Goal: Transaction & Acquisition: Purchase product/service

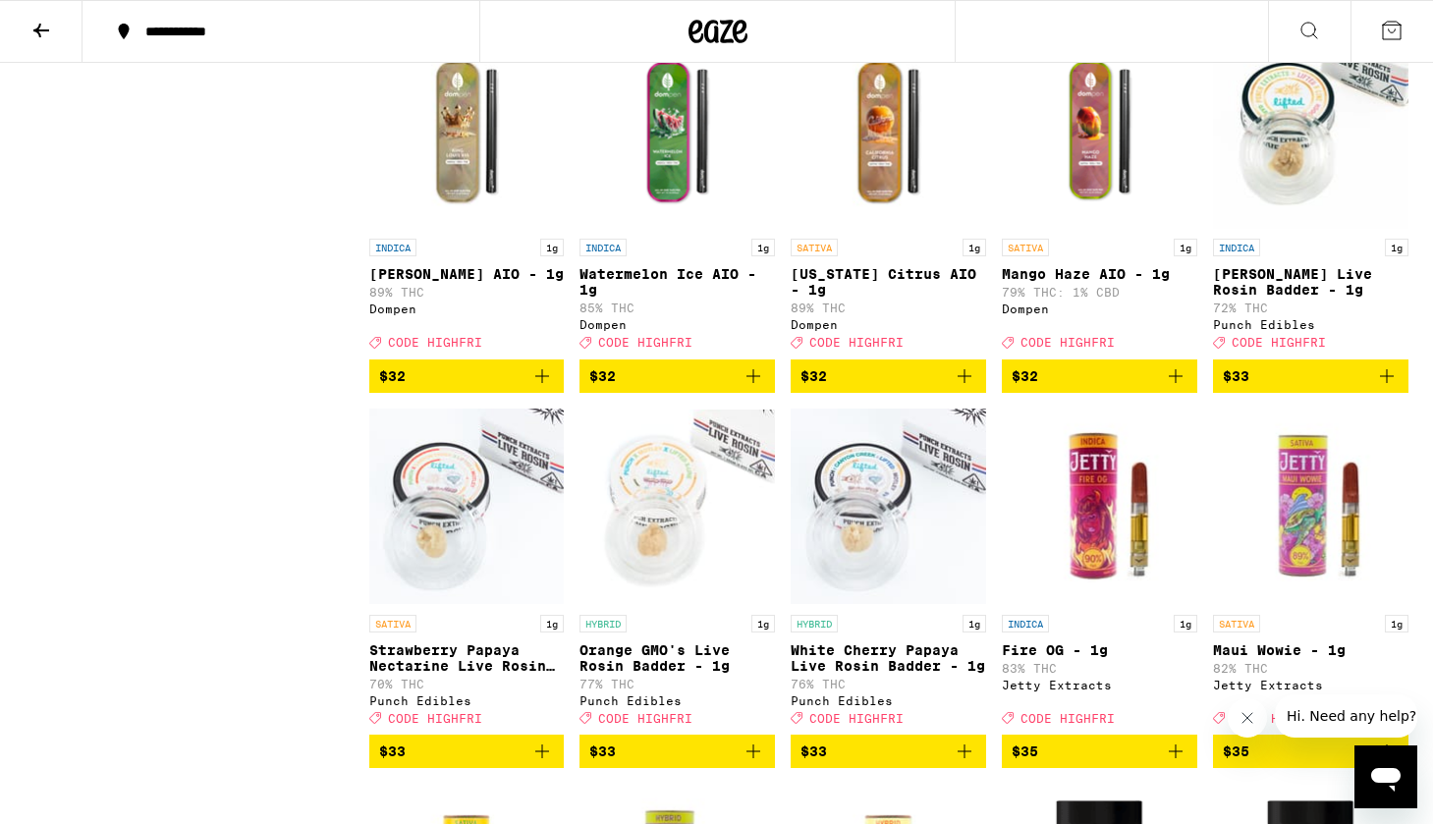
scroll to position [8491, 0]
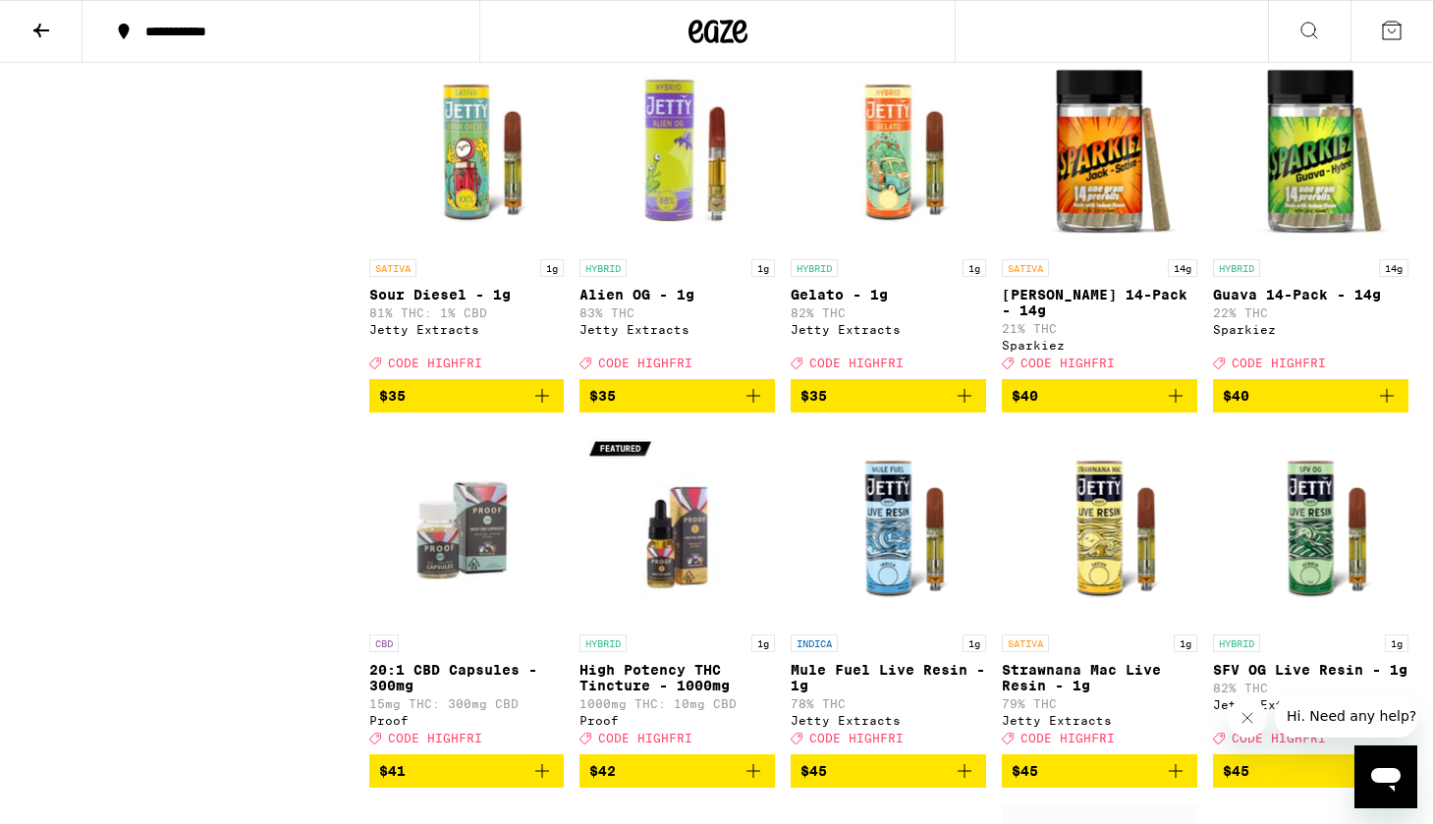
click at [1174, 408] on icon "Add to bag" at bounding box center [1176, 396] width 24 height 24
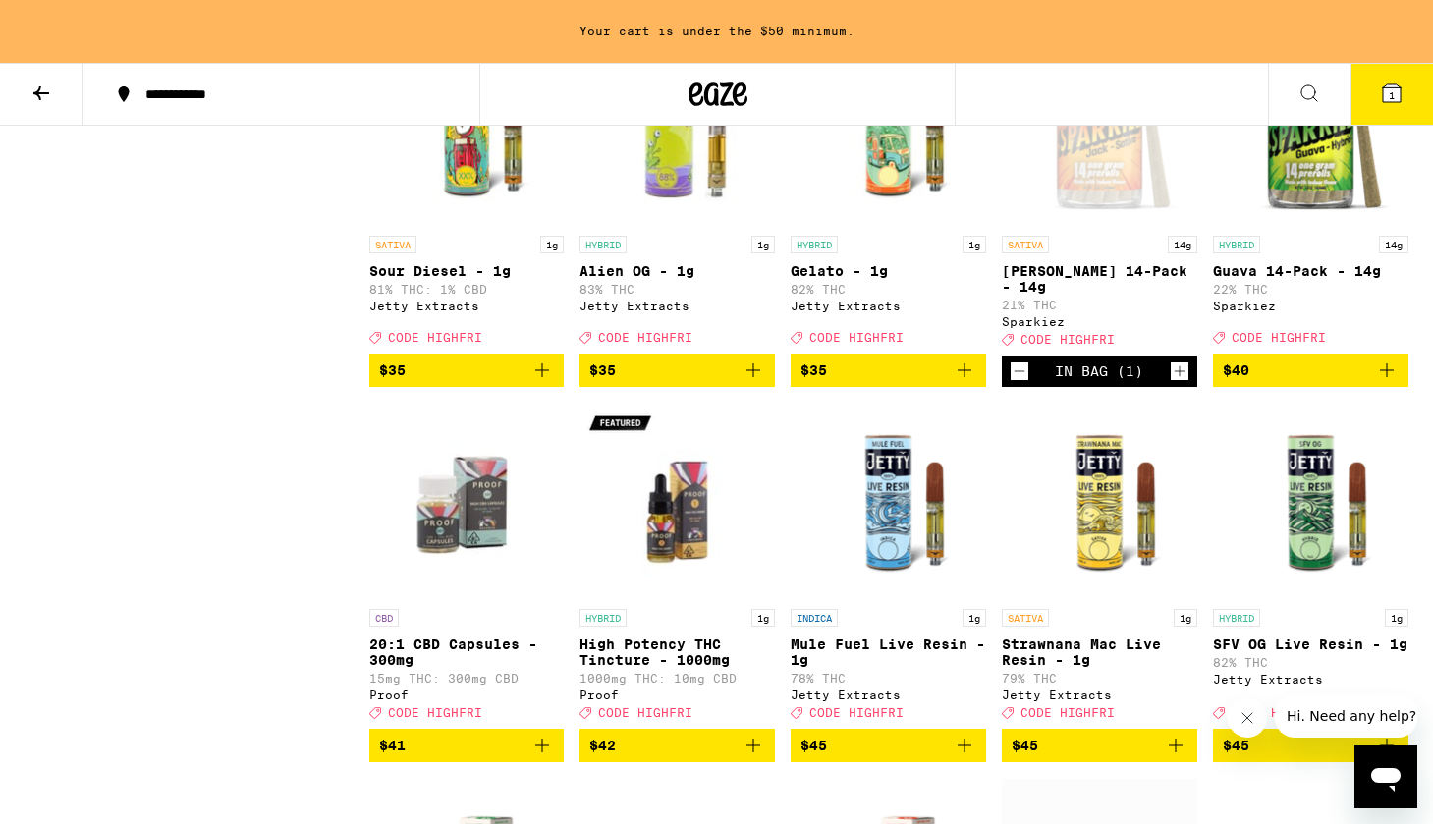
scroll to position [8577, 0]
click at [1388, 382] on icon "Add to bag" at bounding box center [1387, 370] width 24 height 24
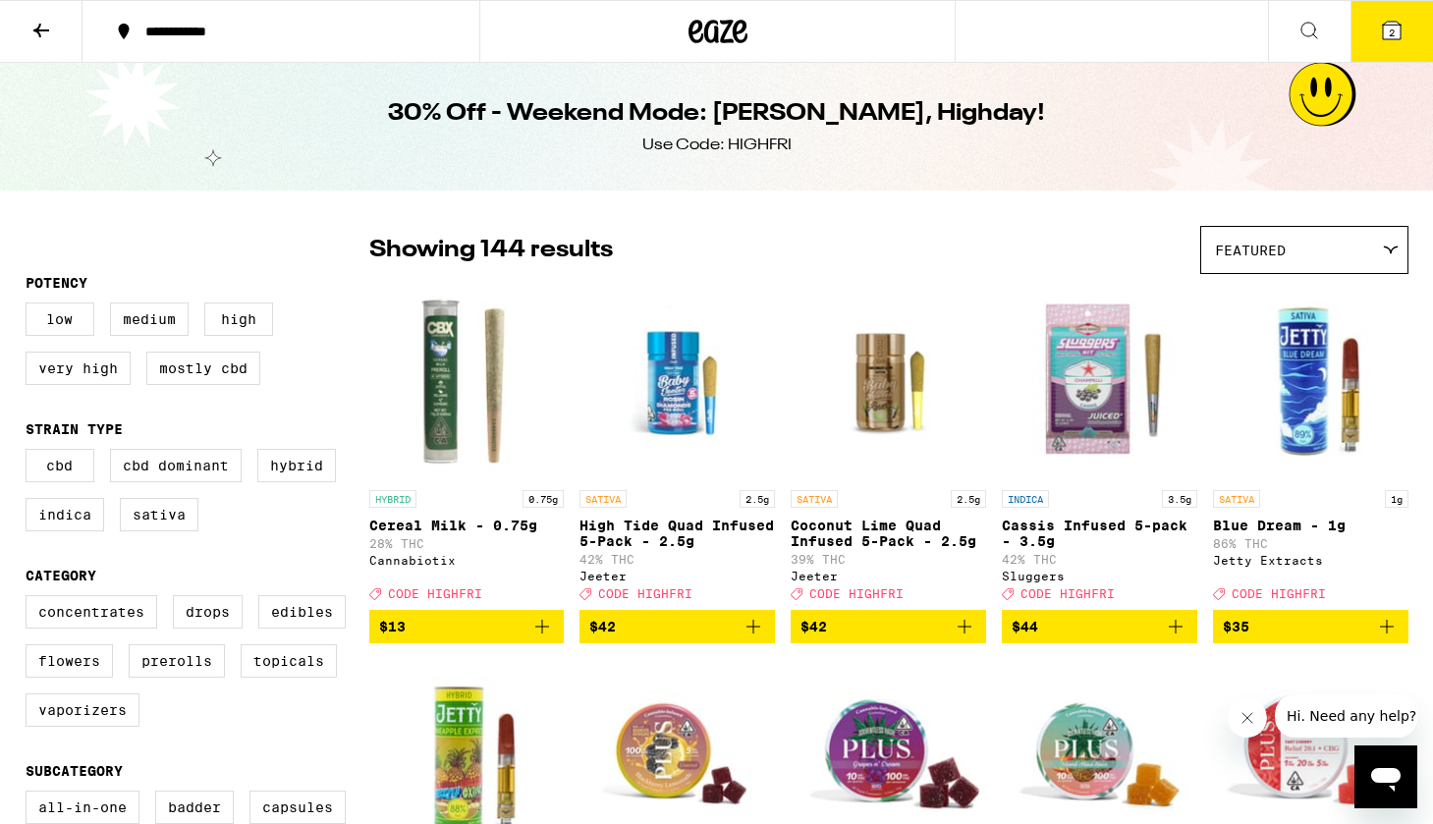
scroll to position [0, 0]
click at [1378, 54] on button "2" at bounding box center [1391, 31] width 83 height 61
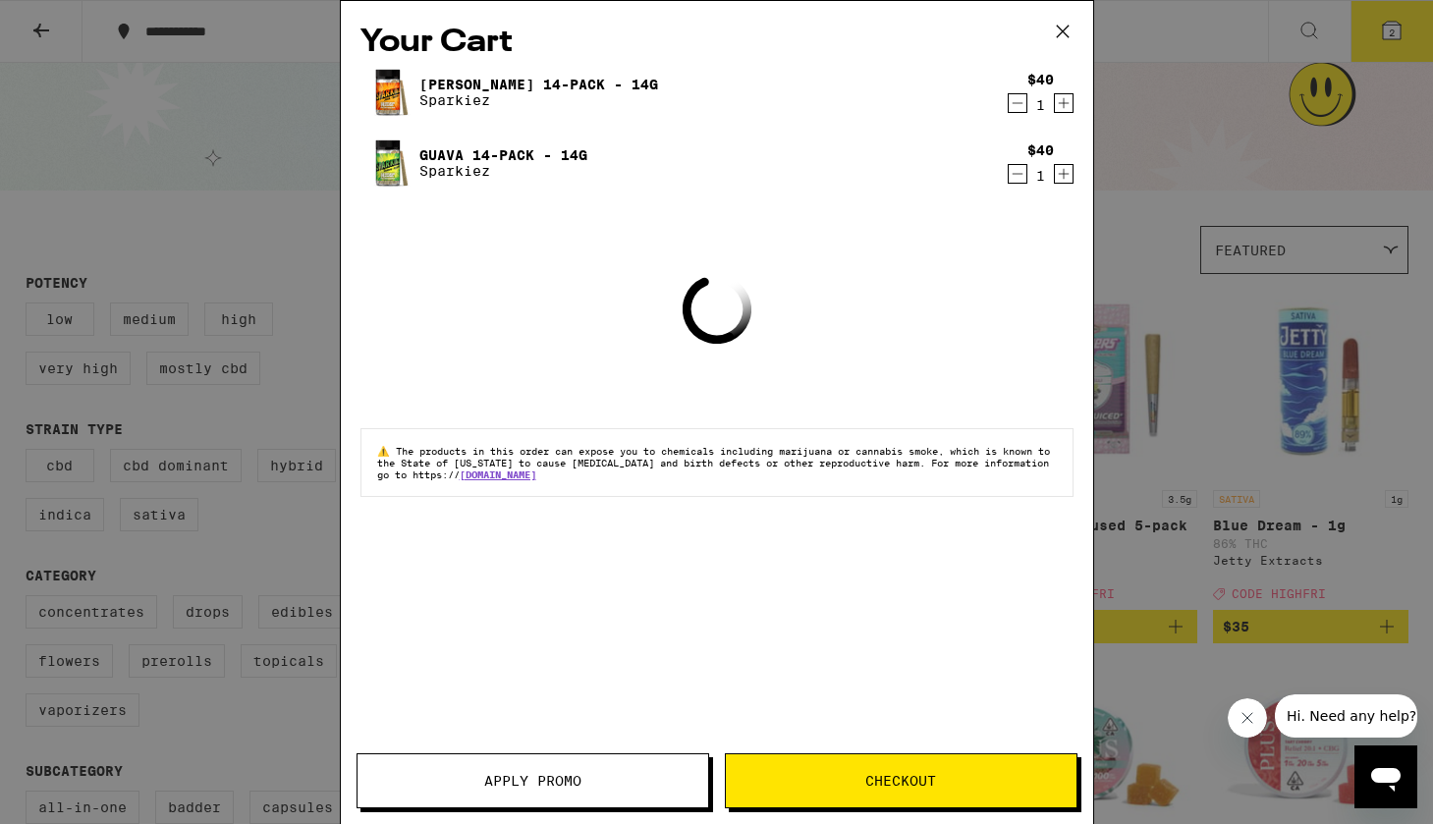
click at [545, 788] on span "Apply Promo" at bounding box center [532, 781] width 97 height 14
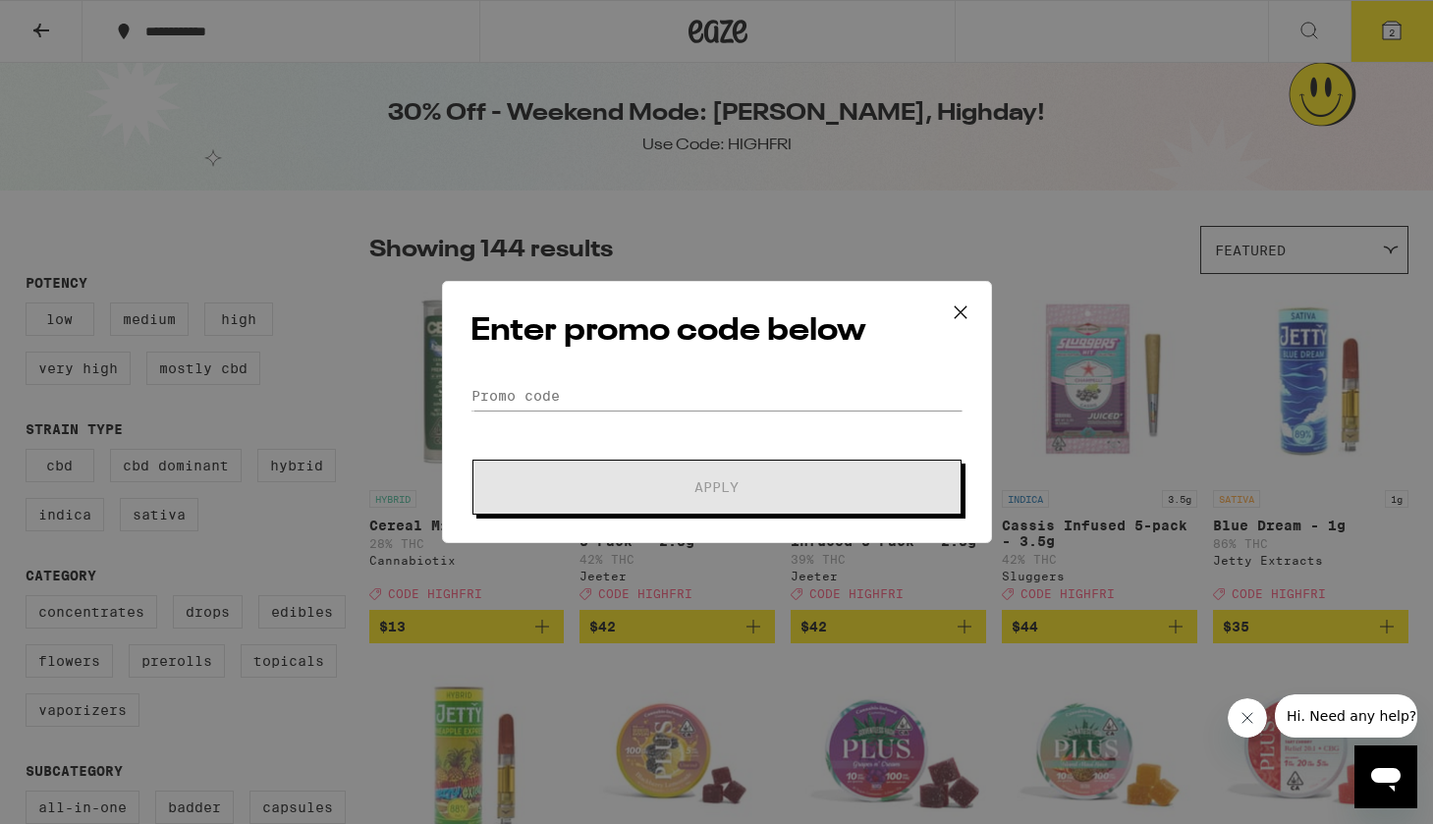
click at [595, 411] on form "Promo Code Apply" at bounding box center [716, 448] width 493 height 134
click at [587, 403] on input "Promo Code" at bounding box center [716, 395] width 493 height 29
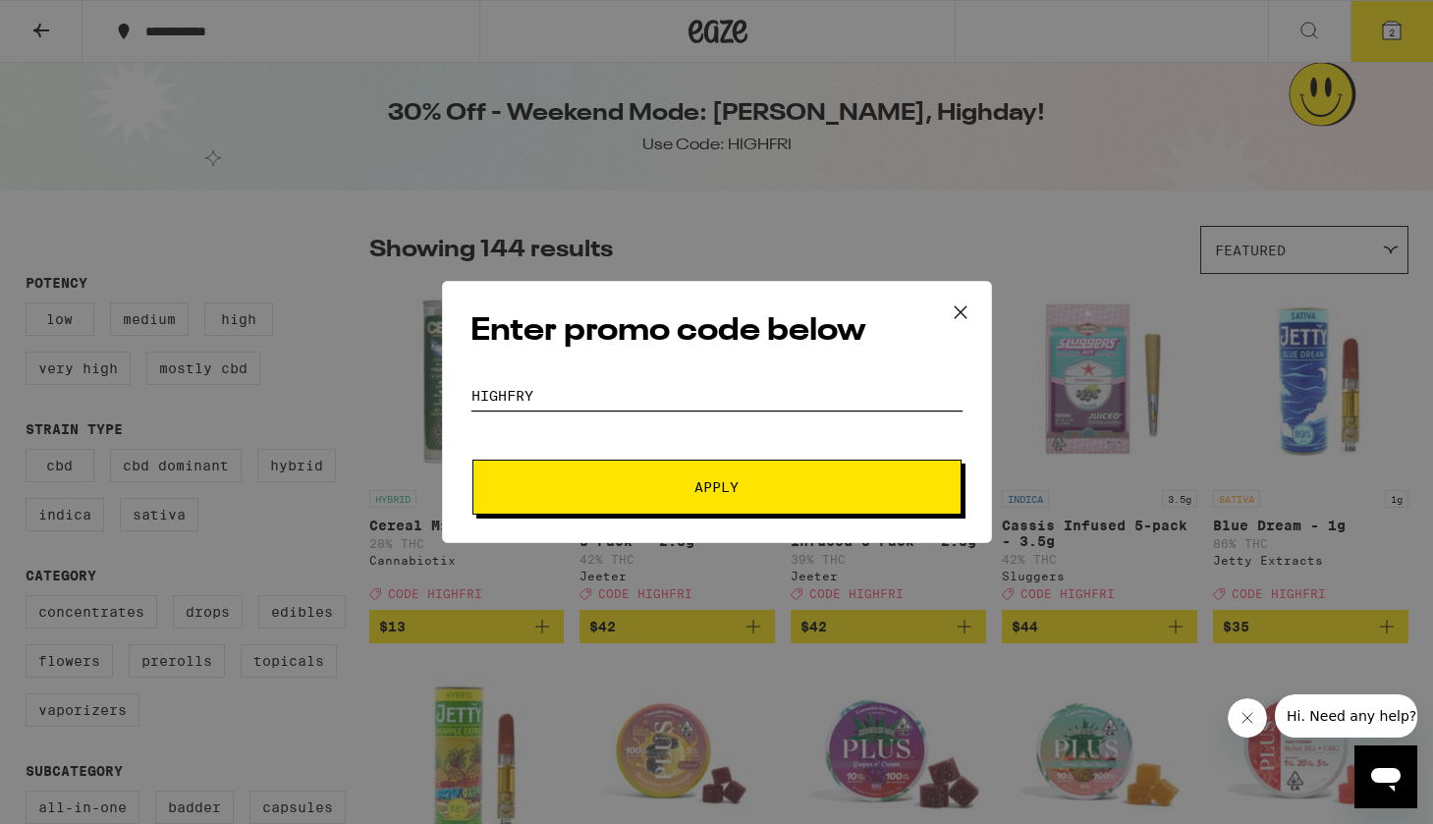
click at [716, 487] on button "Apply" at bounding box center [716, 487] width 489 height 55
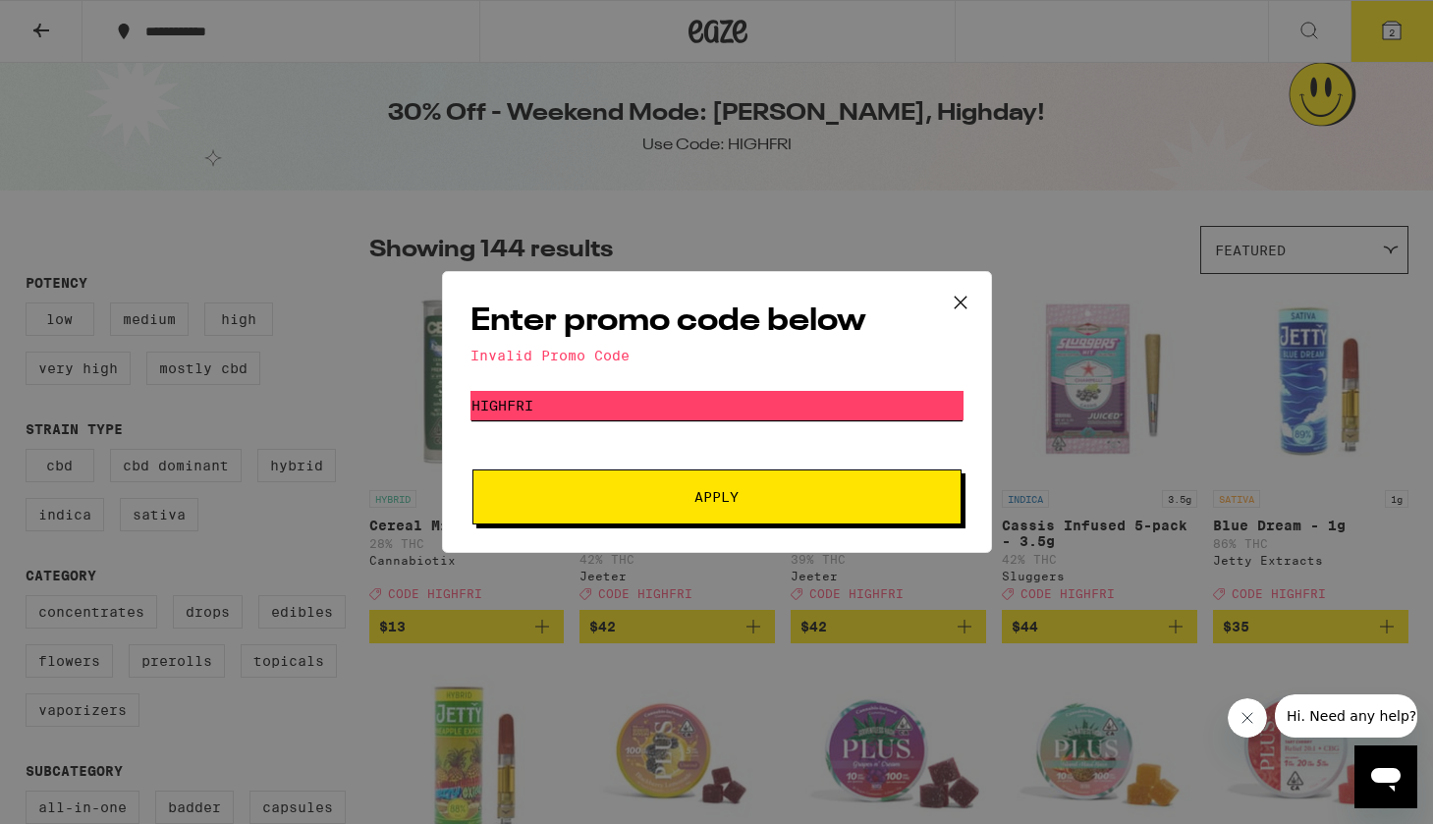
type input "highfri"
click at [716, 498] on button "Apply" at bounding box center [716, 496] width 489 height 55
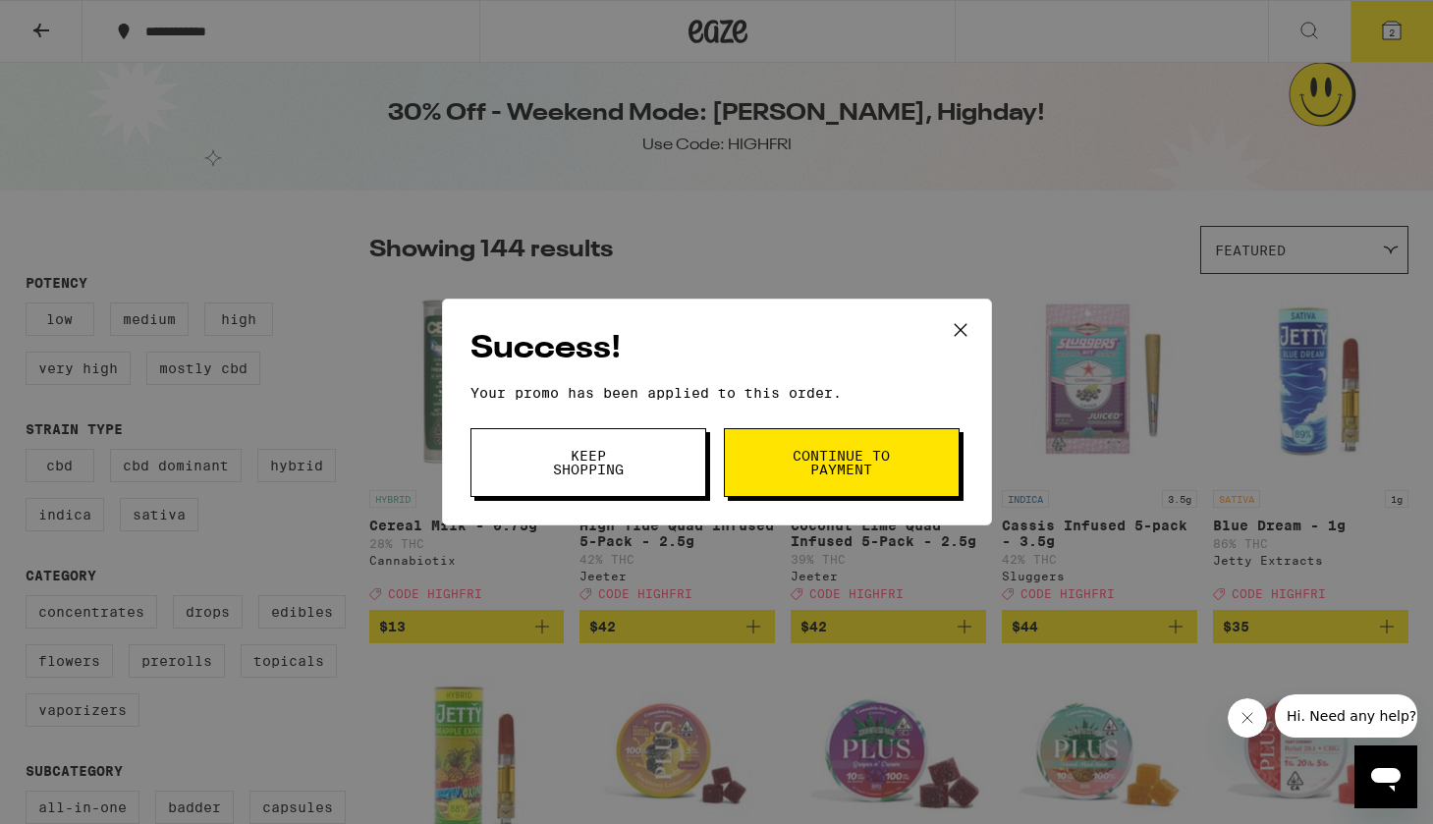
click at [817, 467] on span "Continue to payment" at bounding box center [842, 463] width 100 height 28
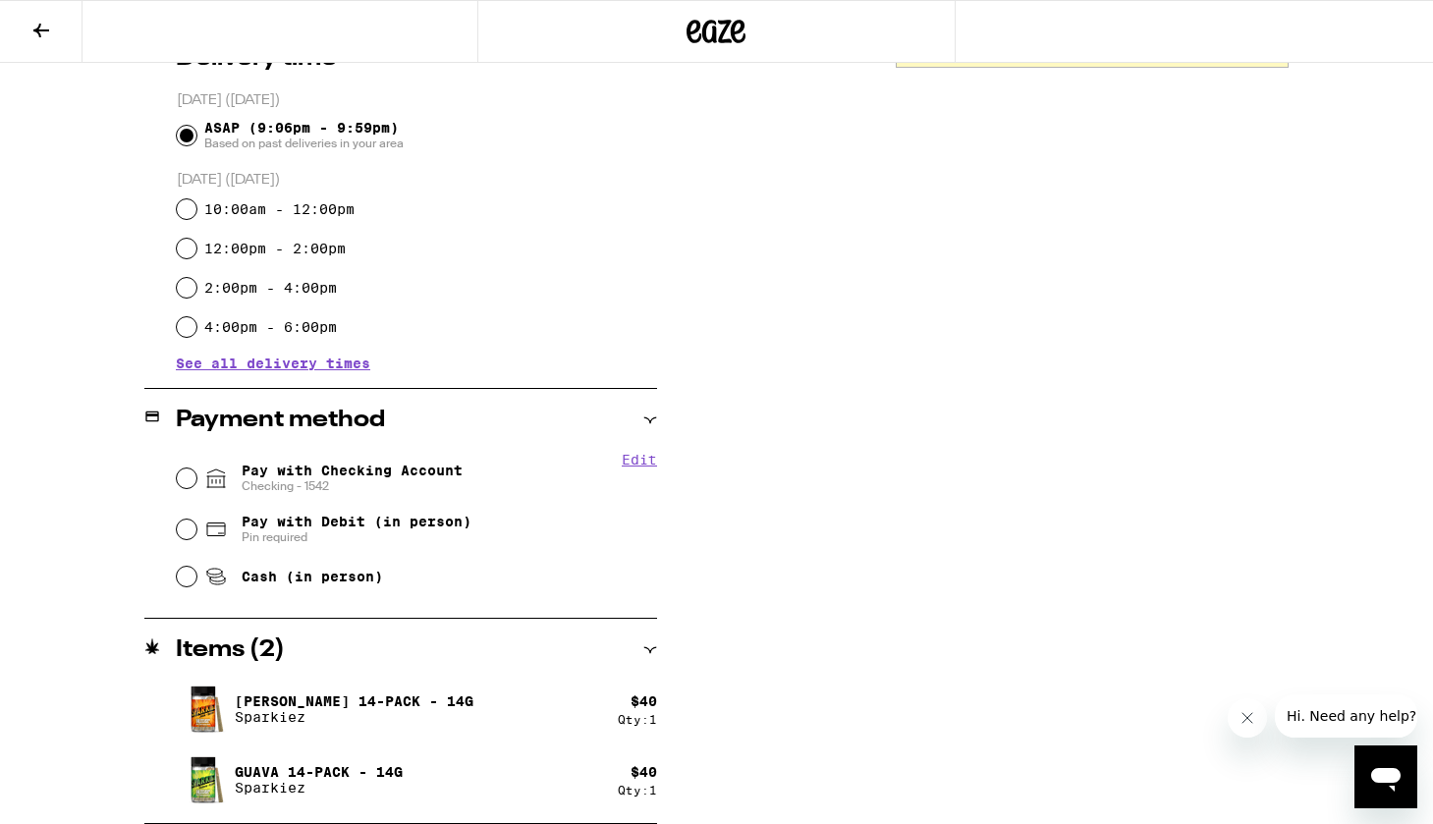
scroll to position [520, 0]
click at [285, 479] on span "Pay with Checking Account Checking - 1542" at bounding box center [352, 478] width 221 height 31
click at [196, 479] on input "Pay with Checking Account Checking - 1542" at bounding box center [187, 478] width 20 height 20
radio input "true"
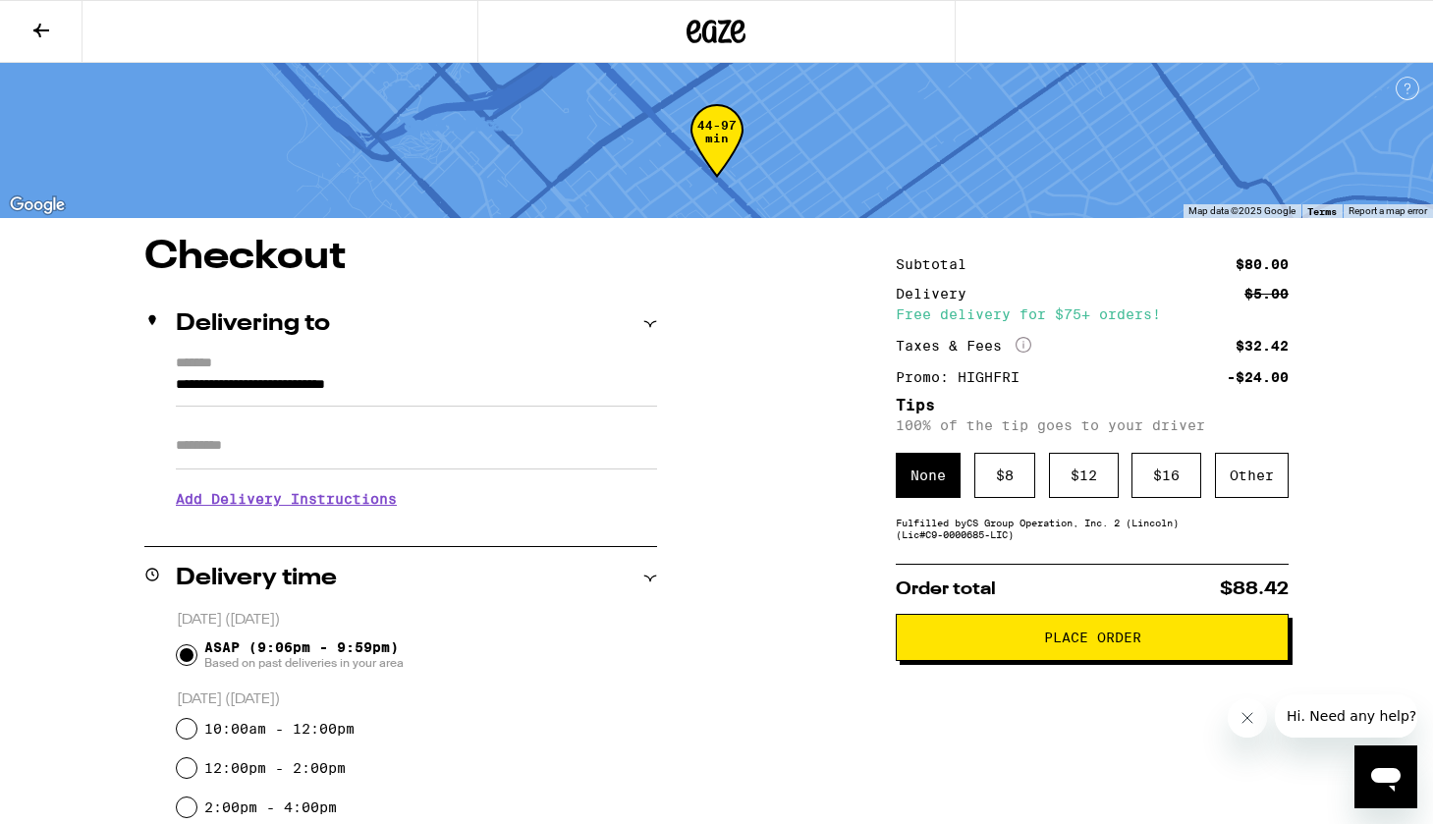
scroll to position [0, 0]
click at [1088, 644] on span "Place Order" at bounding box center [1092, 638] width 97 height 14
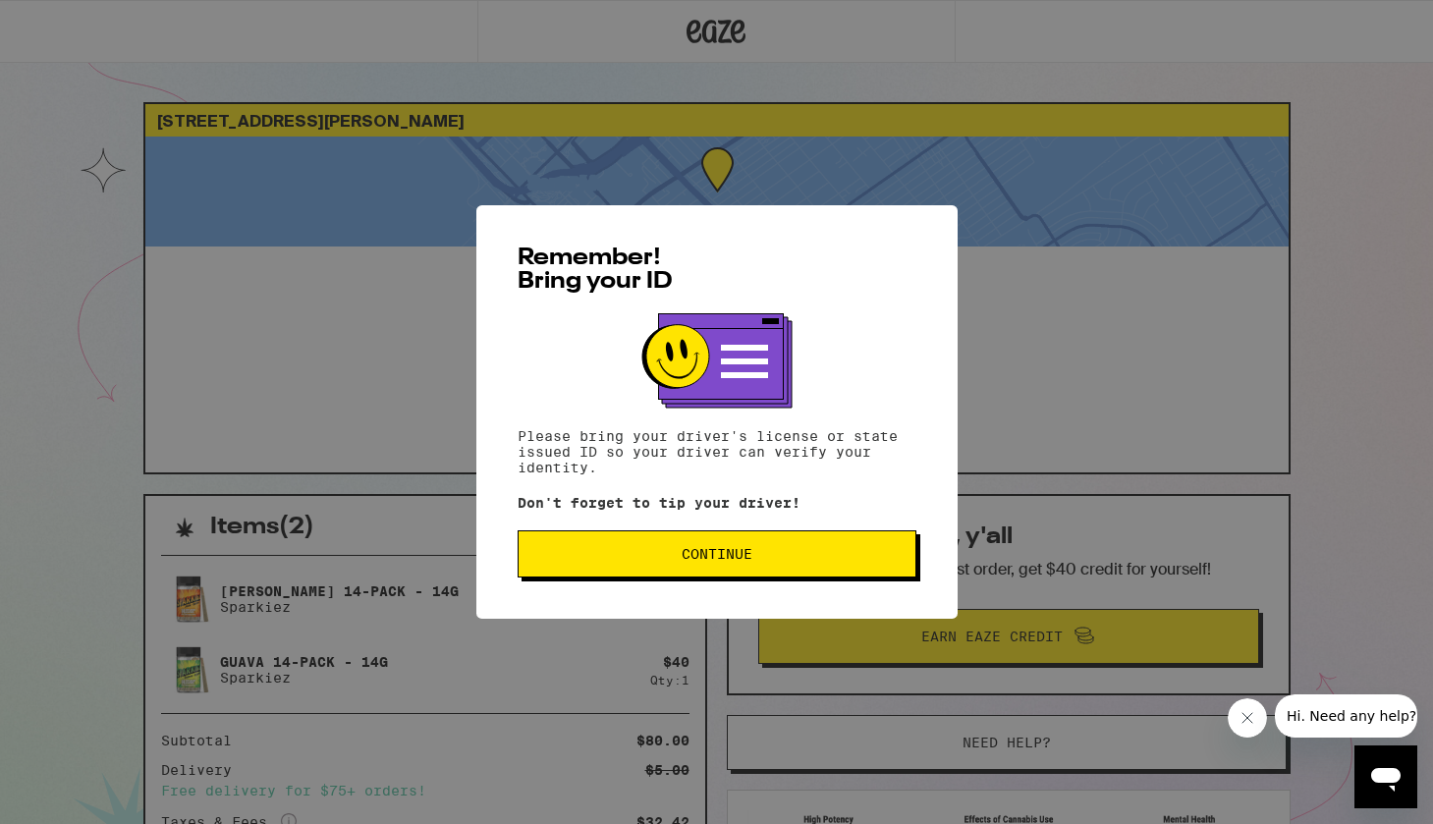
click at [766, 511] on p "Don't forget to tip your driver!" at bounding box center [717, 503] width 399 height 16
click at [765, 537] on button "Continue" at bounding box center [717, 553] width 399 height 47
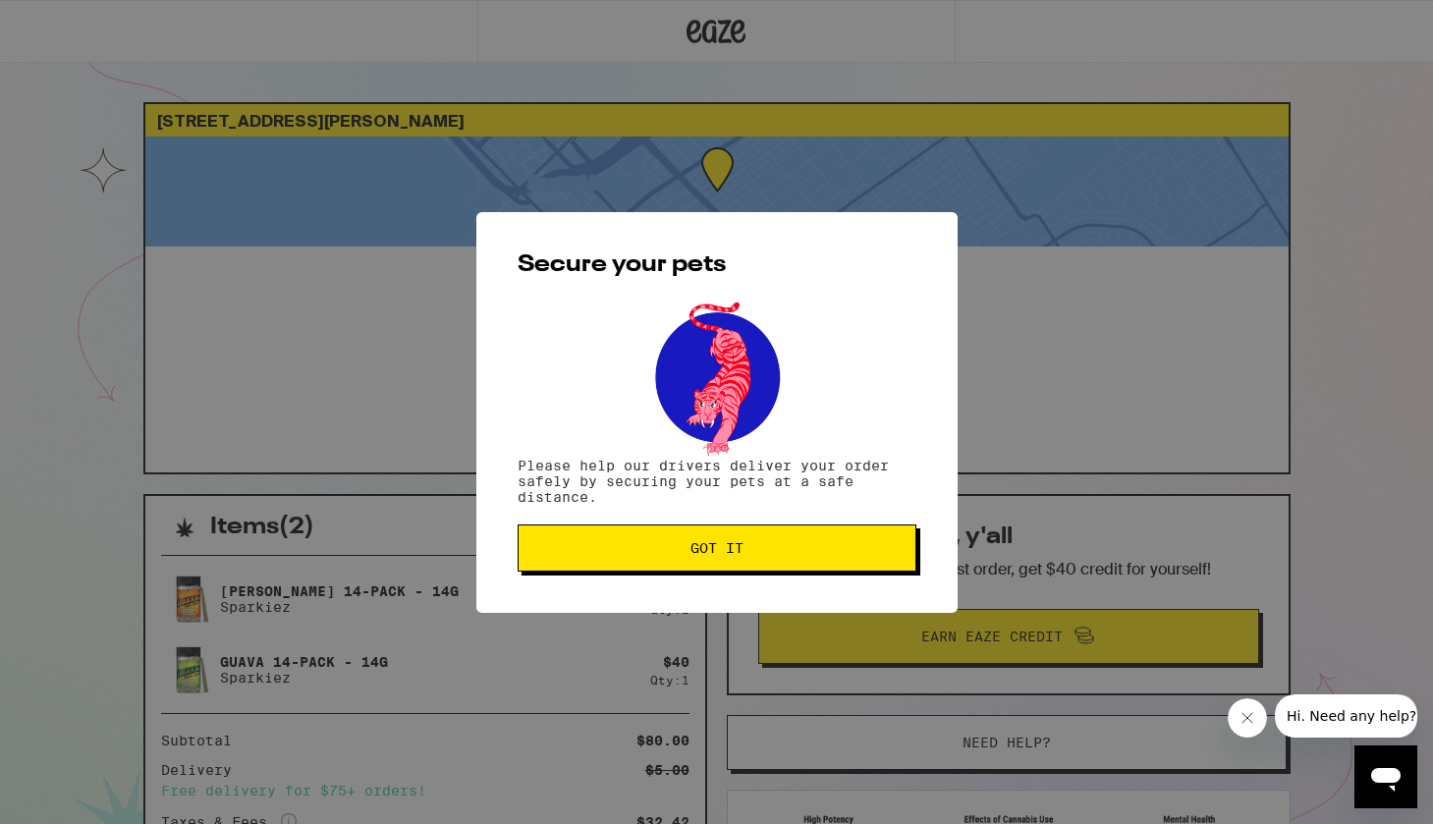
click at [765, 537] on button "Got it" at bounding box center [717, 547] width 399 height 47
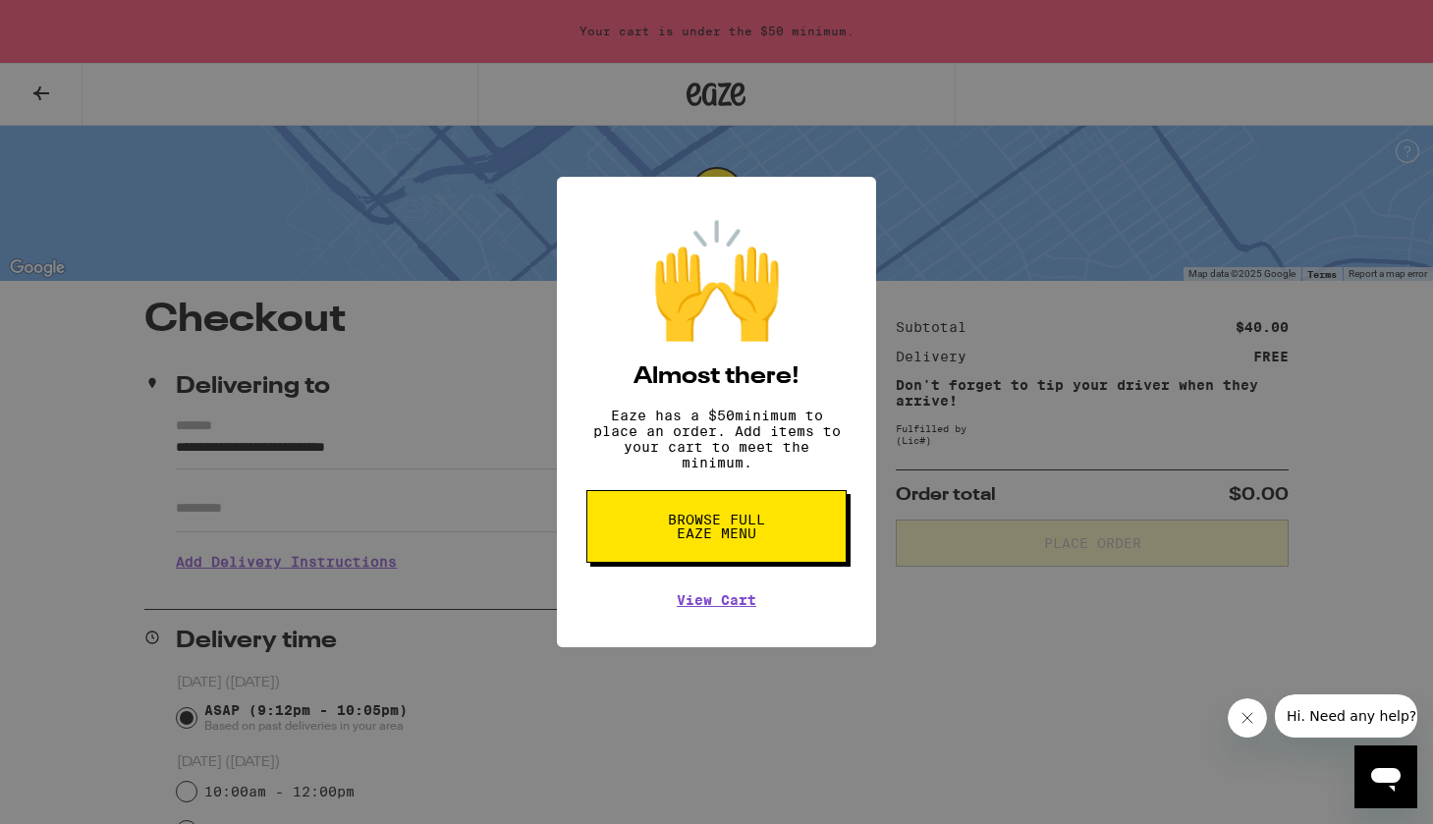
click at [720, 523] on span "Browse full Eaze Menu" at bounding box center [716, 527] width 101 height 28
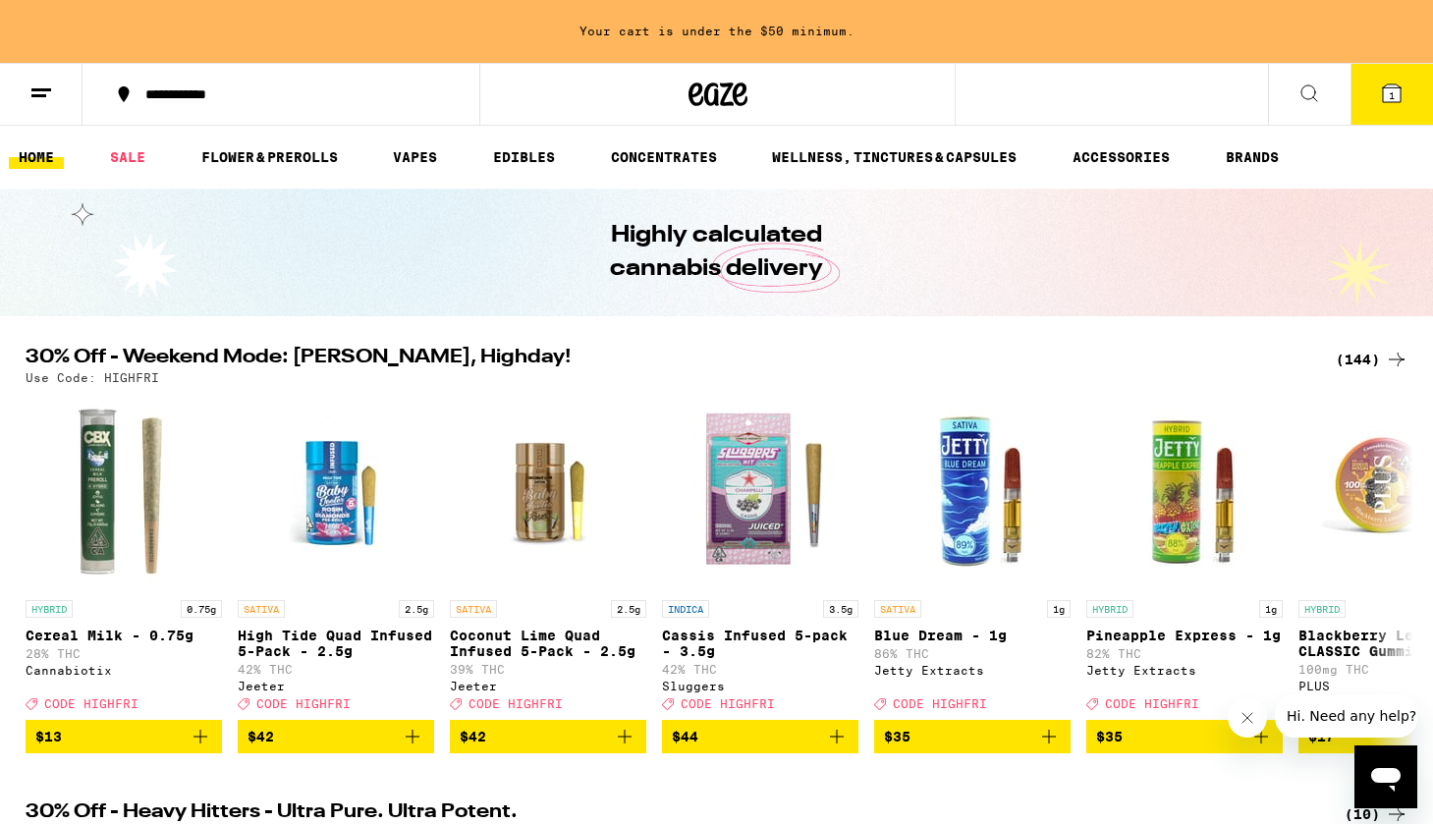
click at [1381, 88] on icon at bounding box center [1392, 94] width 24 height 24
click at [1399, 98] on icon at bounding box center [1392, 93] width 18 height 18
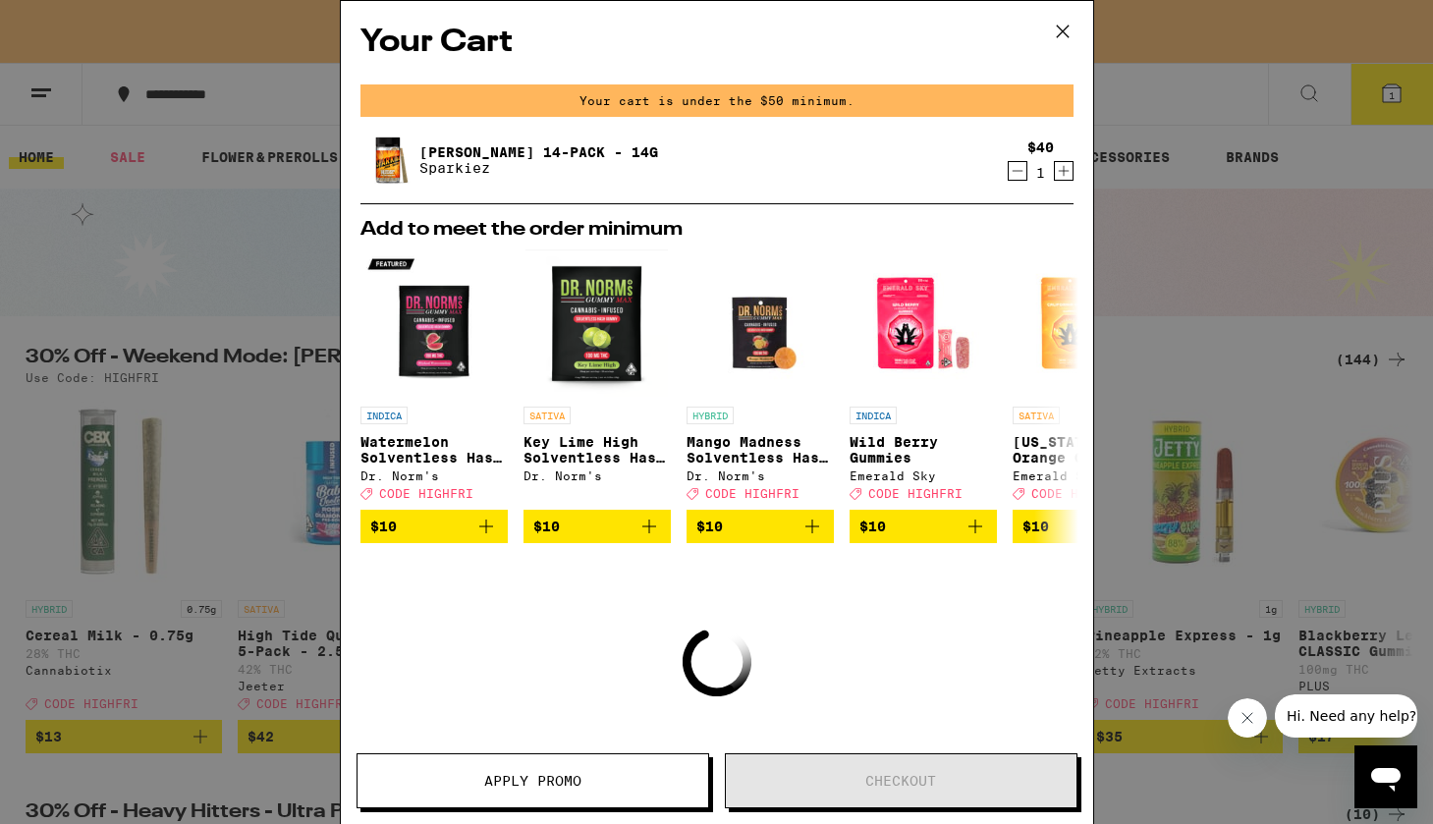
click at [1370, 208] on div "Your Cart Your cart is under the $50 minimum. Jack 14-Pack - 14g Sparkiez $40 1…" at bounding box center [716, 412] width 1433 height 824
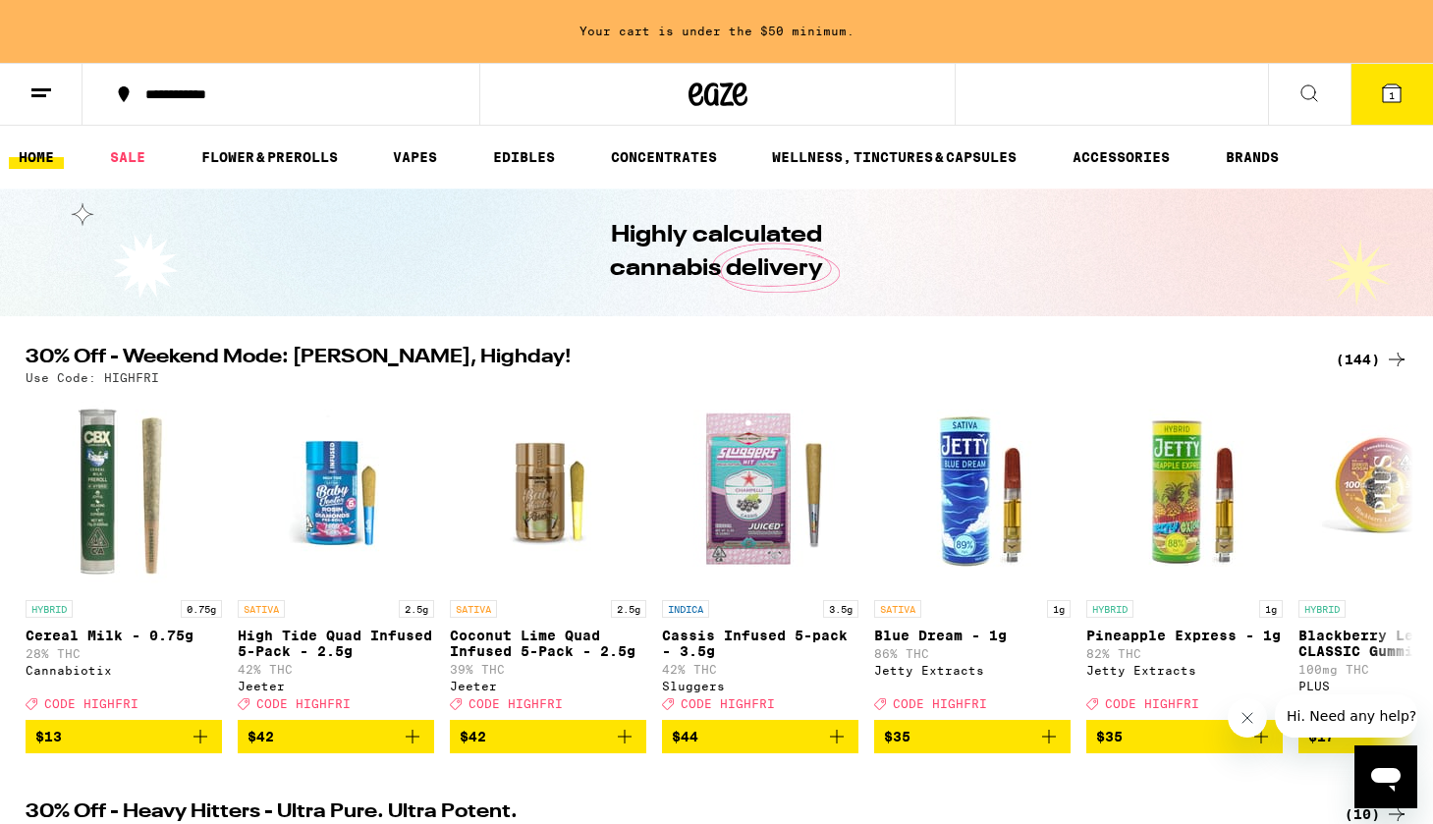
click at [1351, 363] on div "(144)" at bounding box center [1372, 360] width 73 height 24
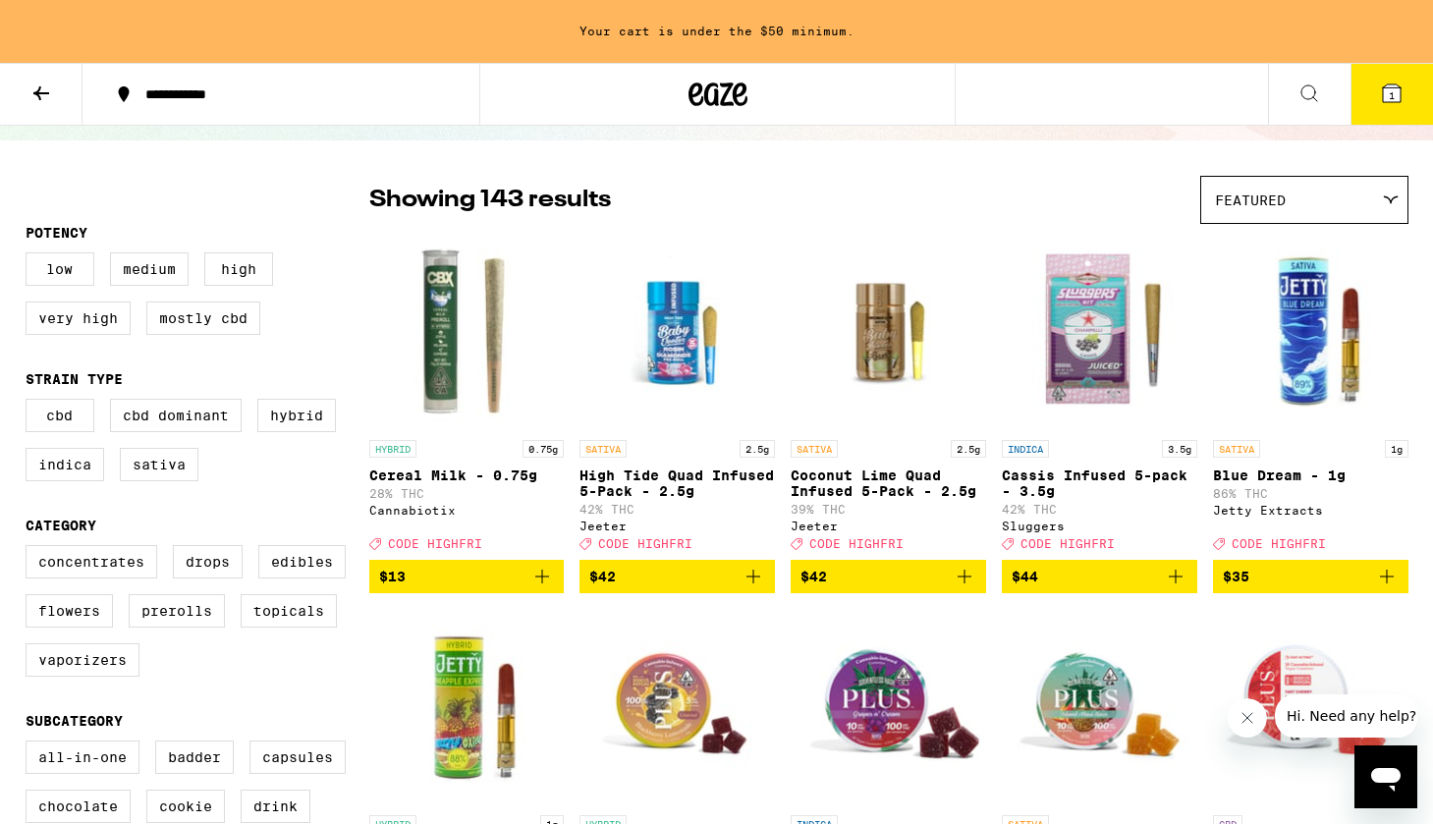
scroll to position [119, 0]
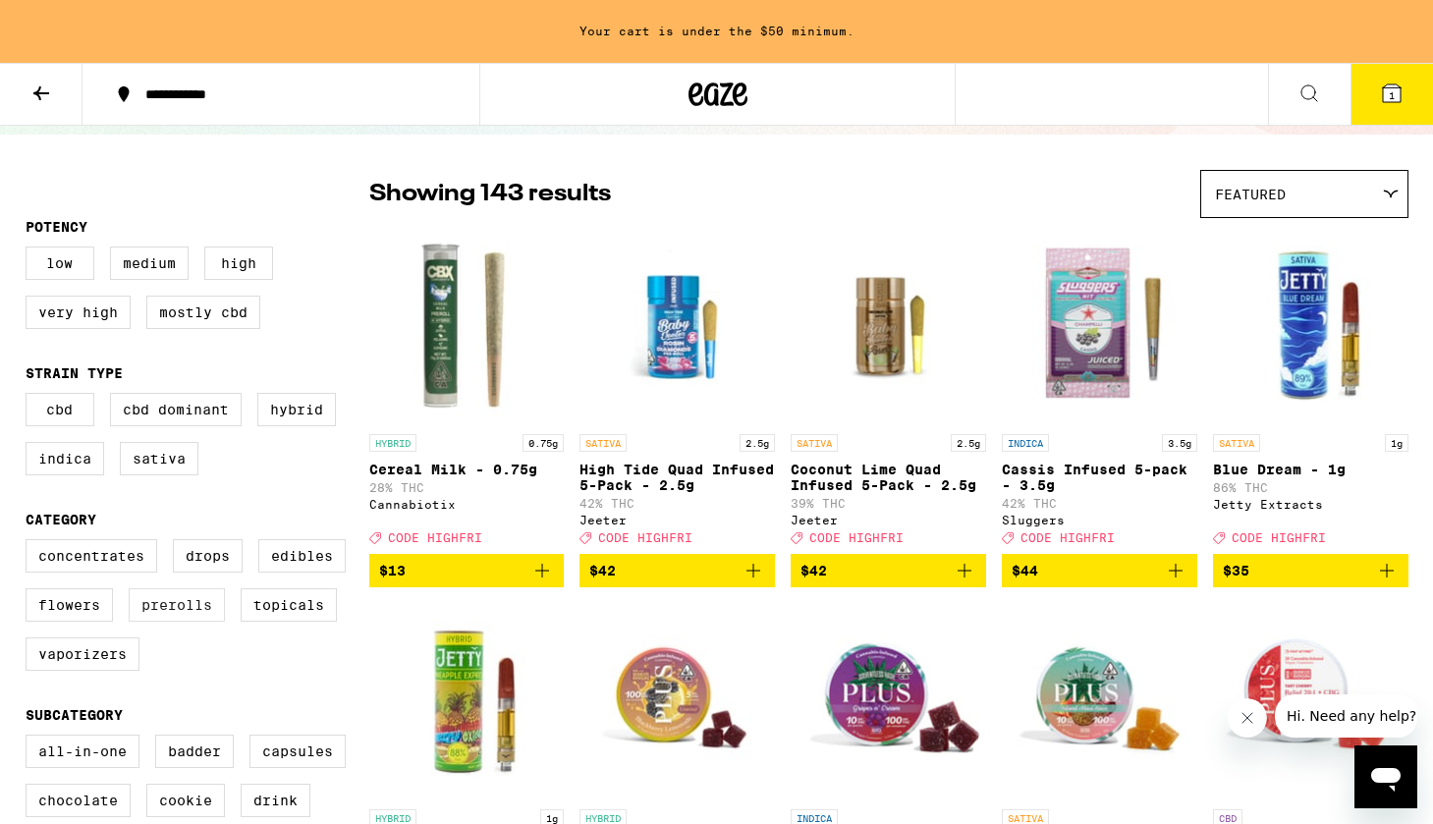
click at [177, 622] on label "Prerolls" at bounding box center [177, 604] width 96 height 33
click at [30, 543] on input "Prerolls" at bounding box center [29, 542] width 1 height 1
checkbox input "true"
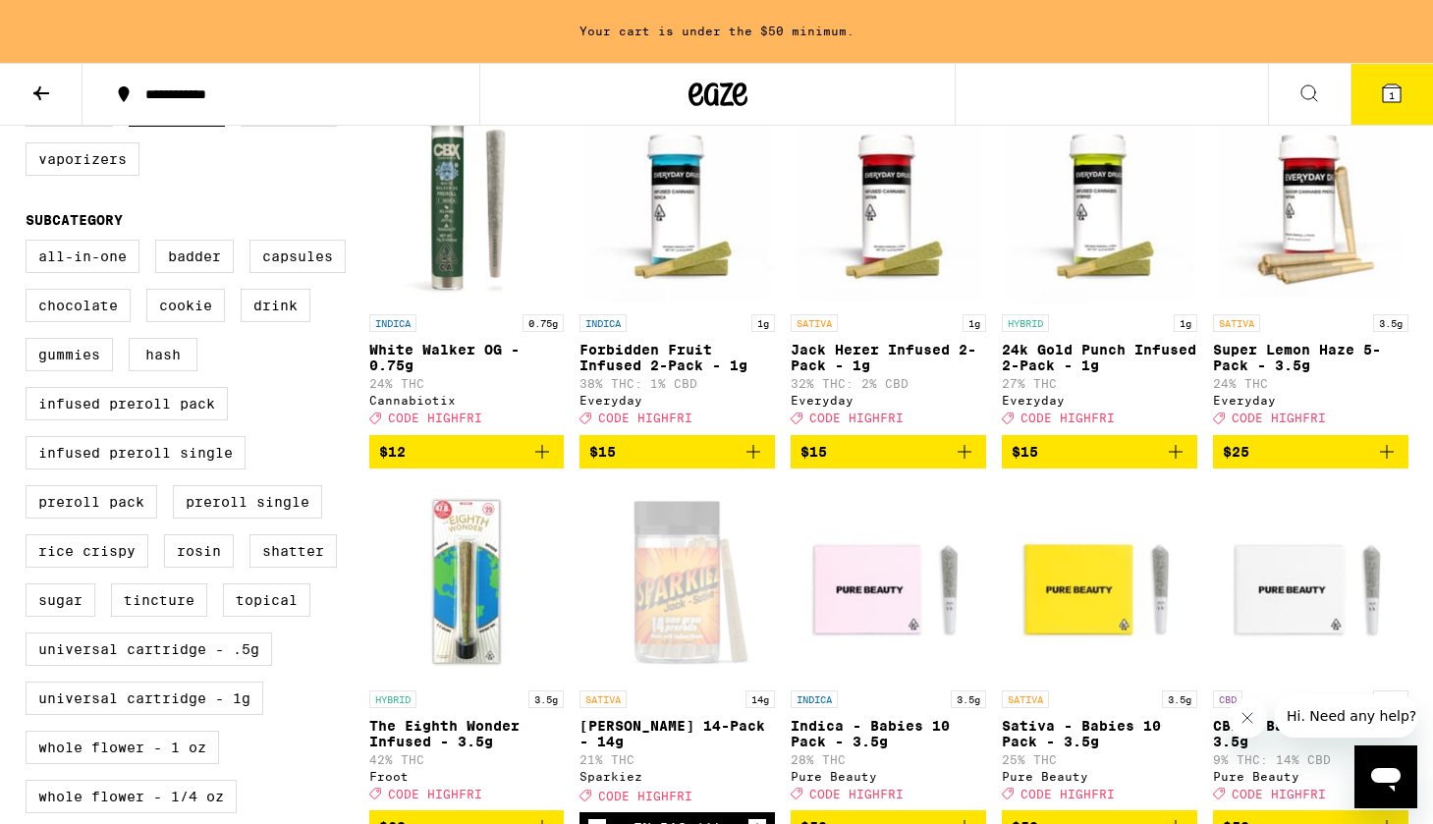
scroll to position [616, 0]
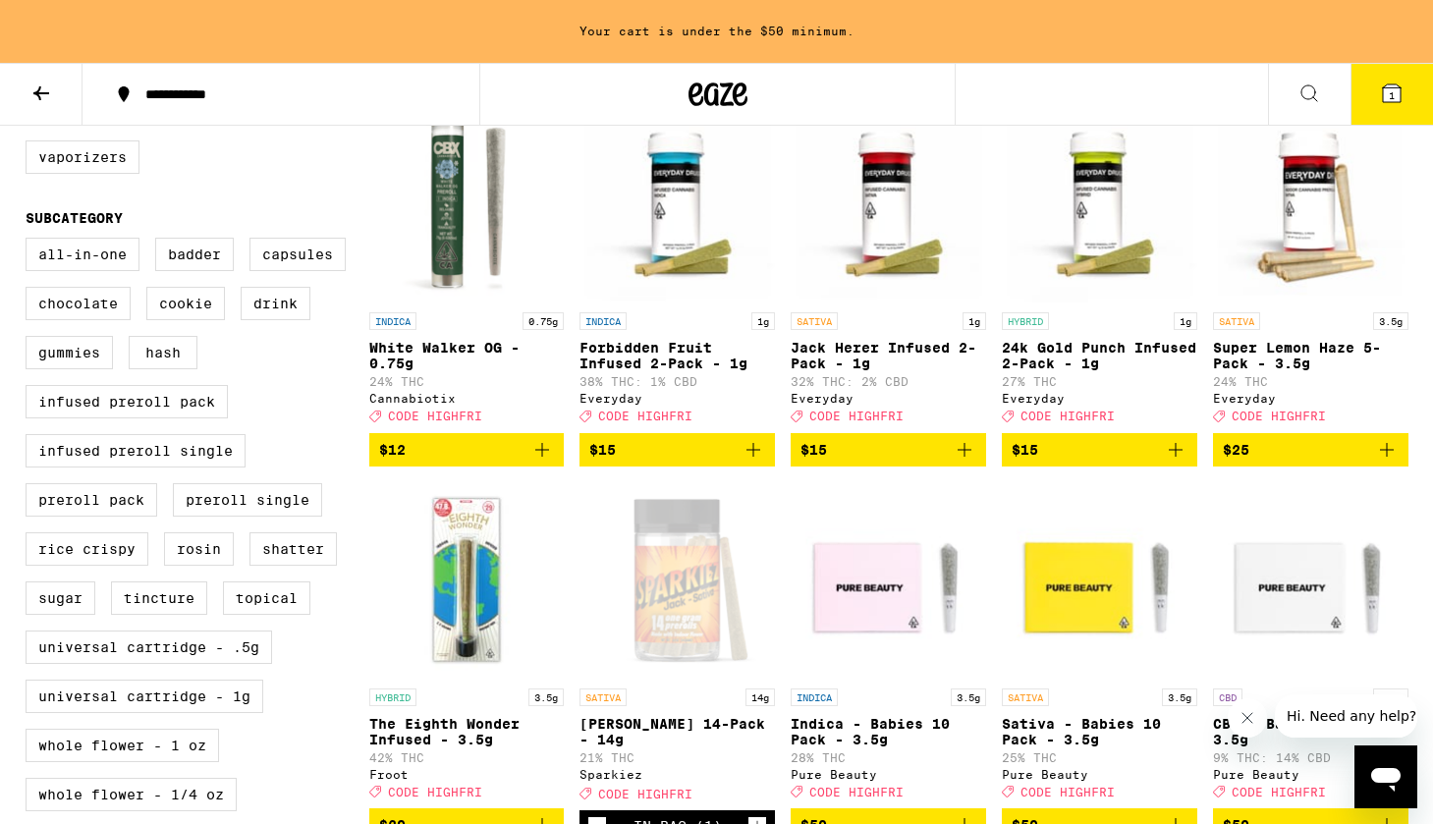
click at [1381, 462] on icon "Add to bag" at bounding box center [1387, 450] width 24 height 24
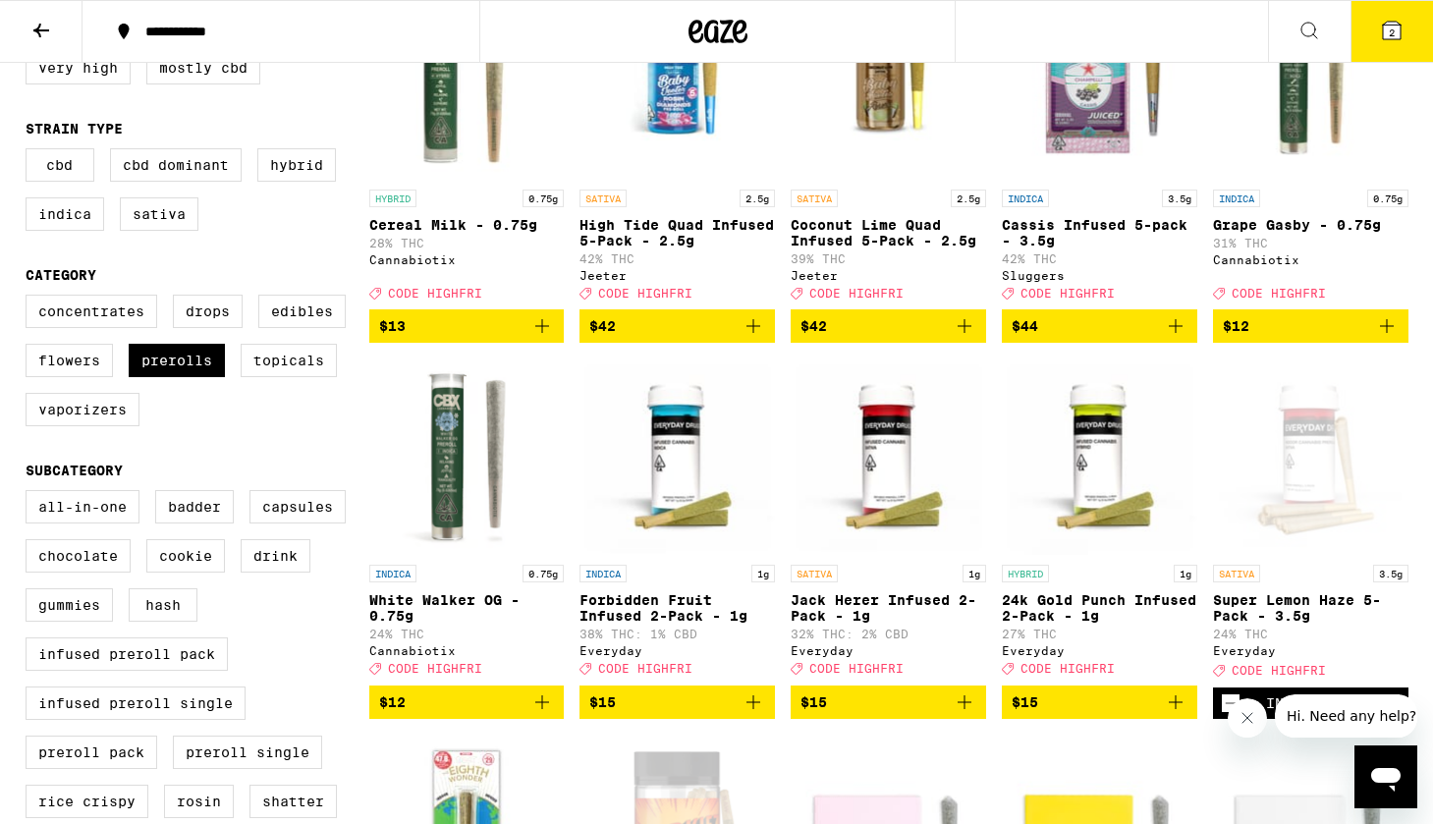
scroll to position [297, 0]
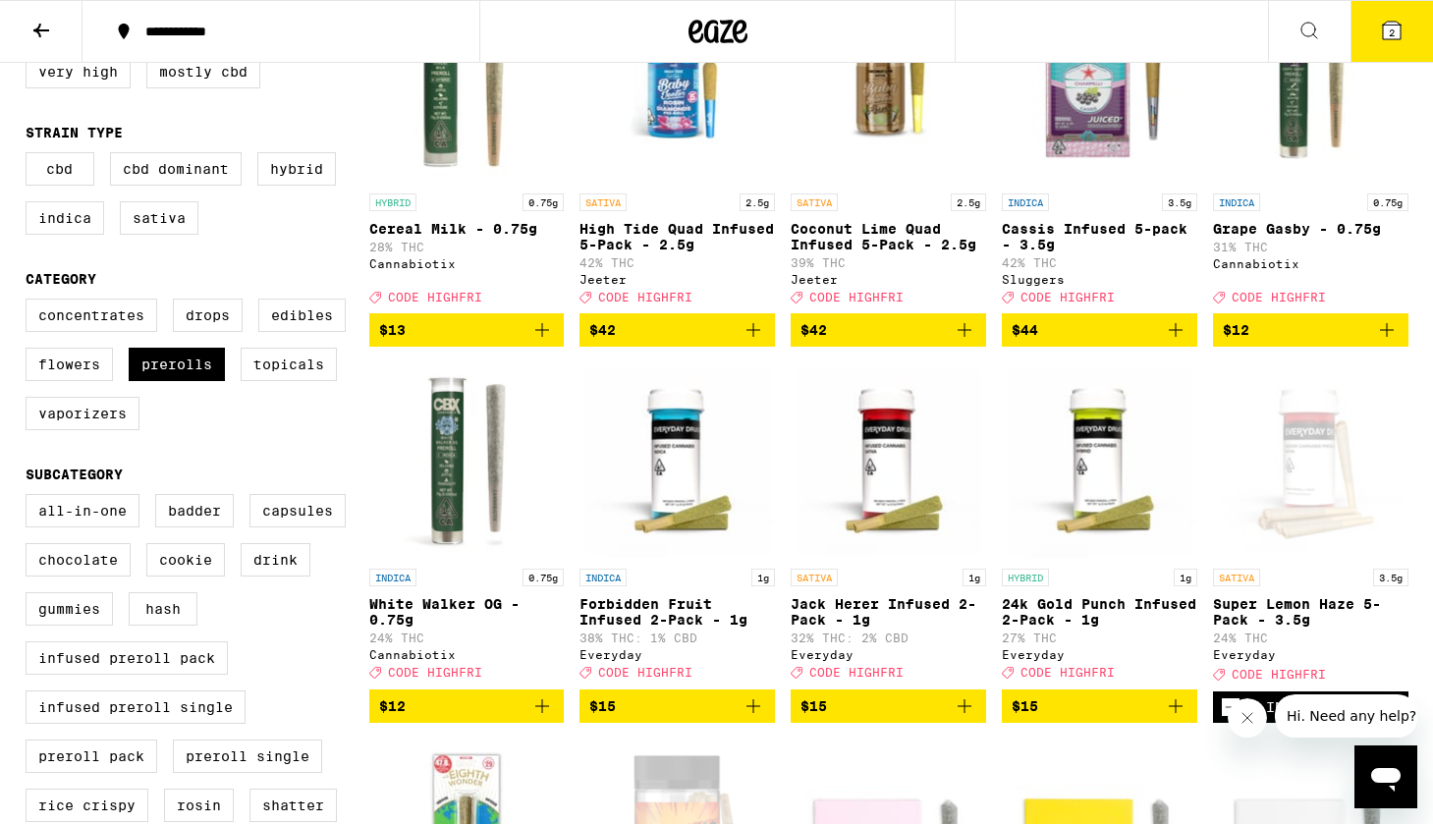
click at [1383, 49] on button "2" at bounding box center [1391, 31] width 83 height 61
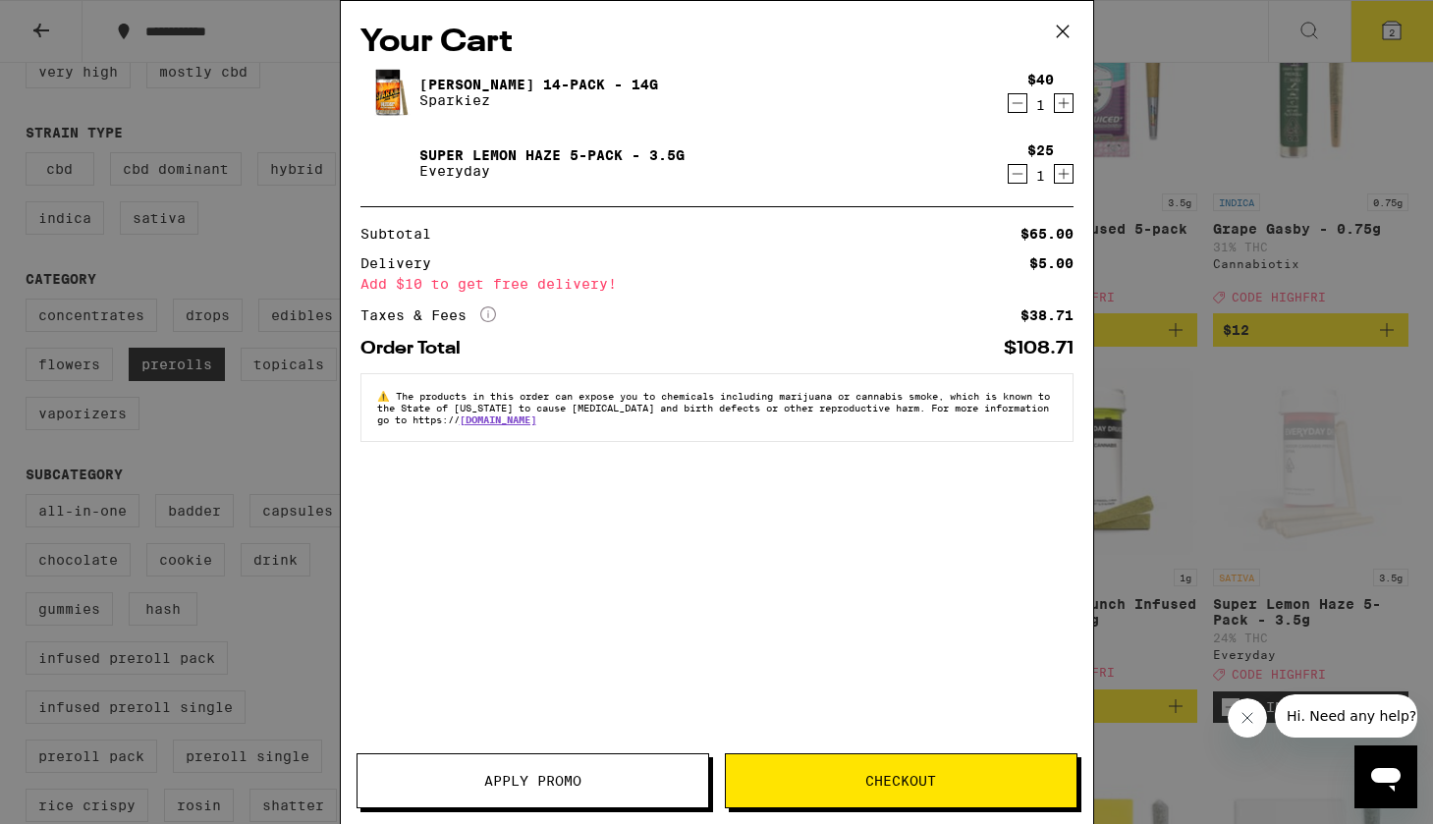
click at [1222, 230] on div "Your Cart Jack 14-Pack - 14g Sparkiez $40 1 Super Lemon Haze 5-Pack - 3.5g Ever…" at bounding box center [716, 412] width 1433 height 824
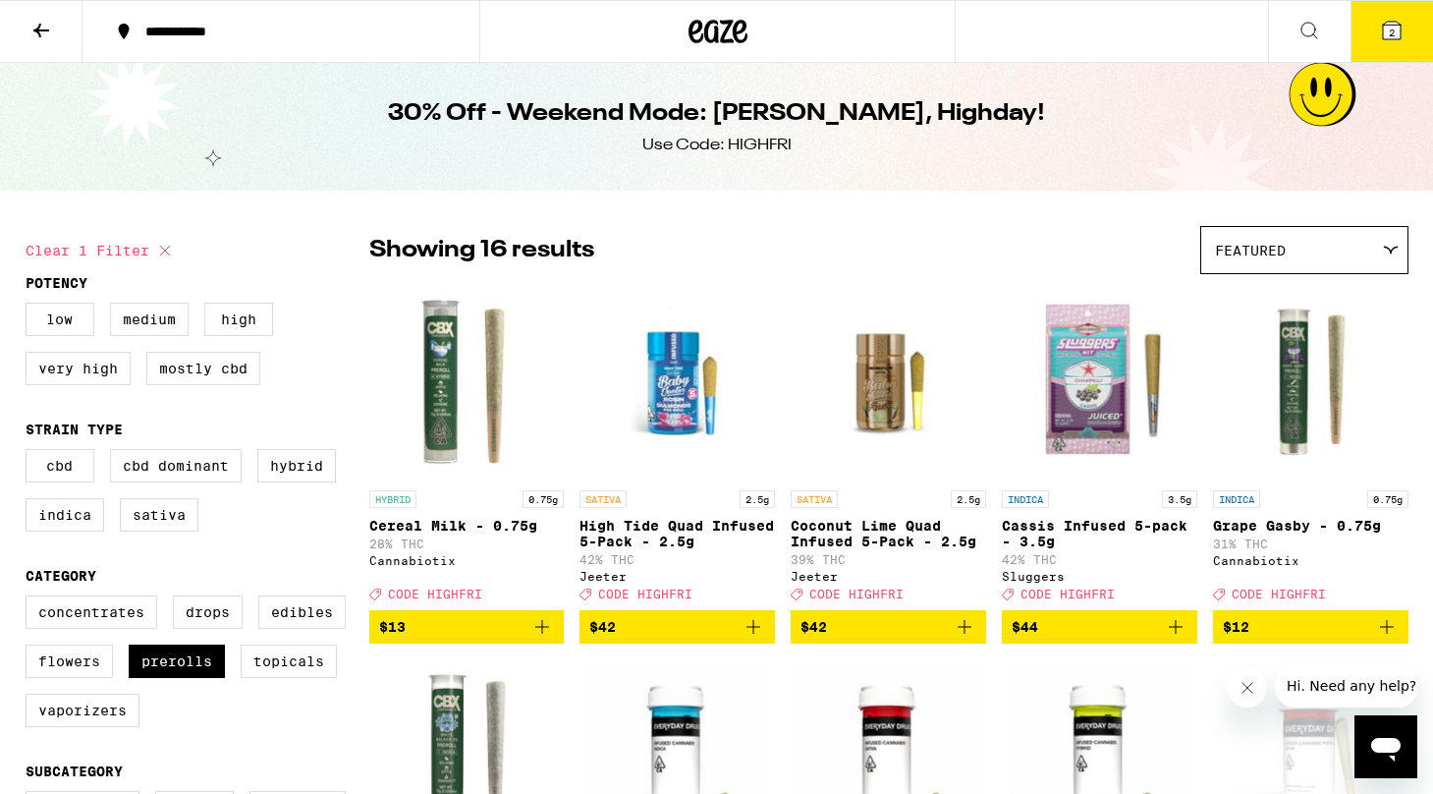
scroll to position [519, 0]
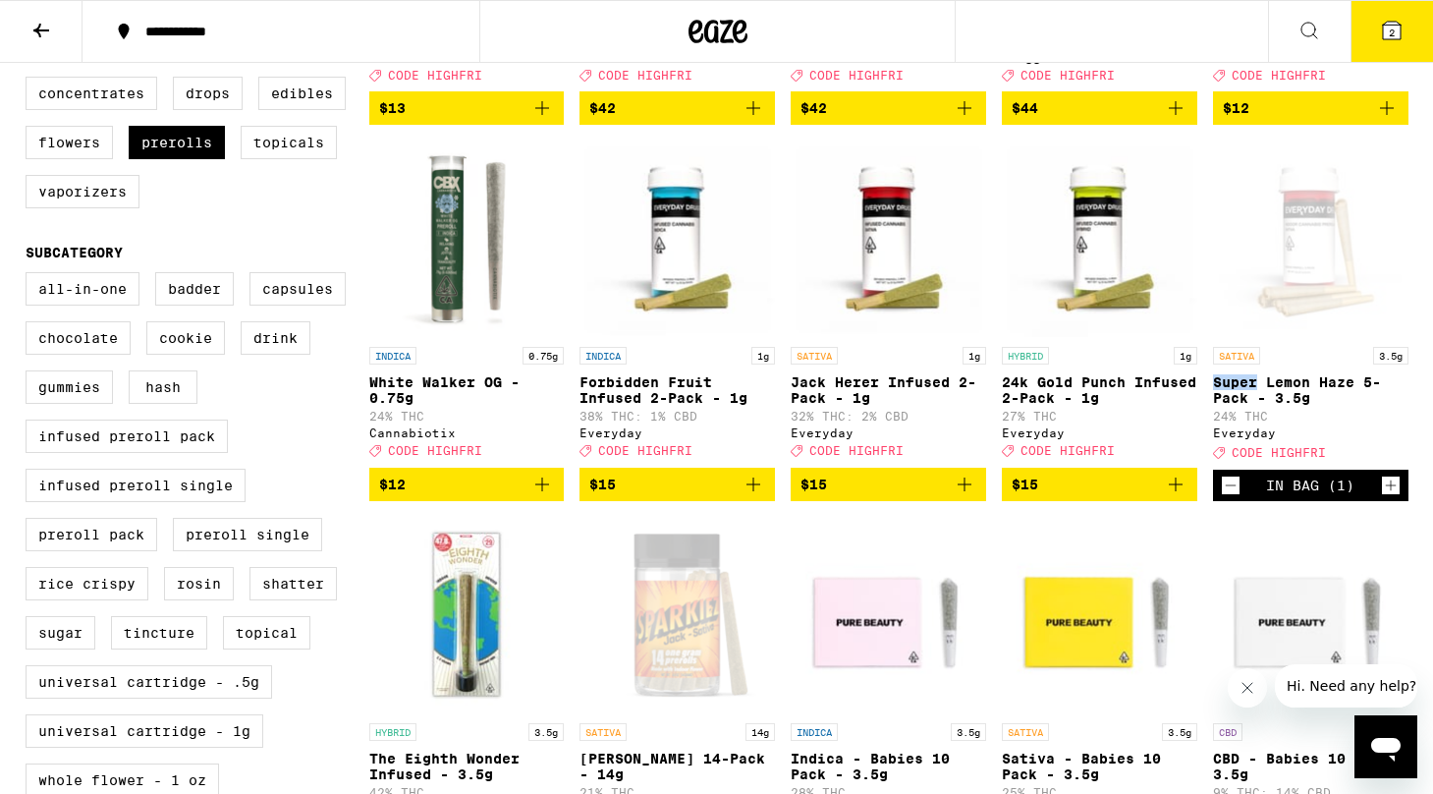
click at [1391, 19] on icon at bounding box center [1392, 31] width 24 height 24
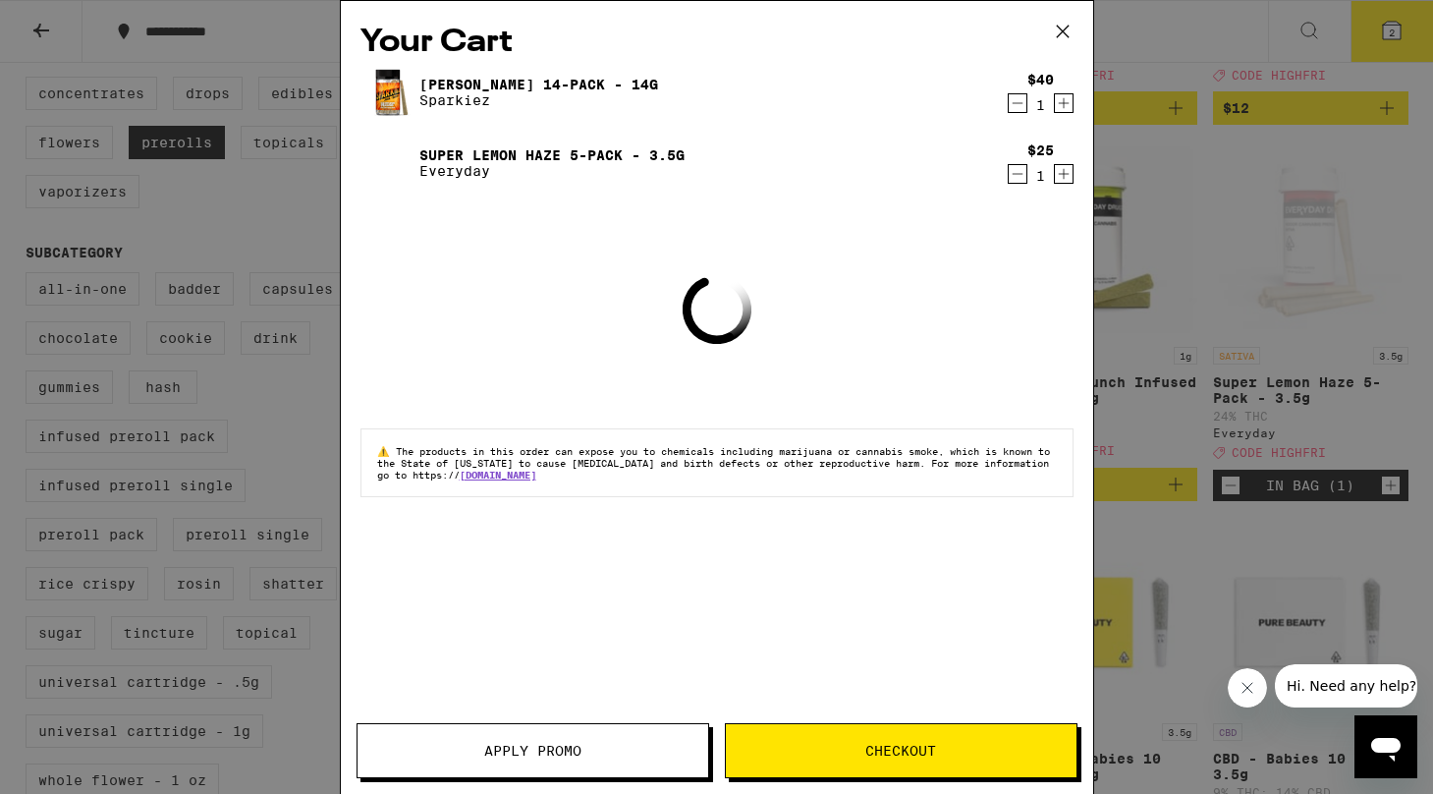
click at [1304, 197] on div "Your Cart Jack 14-Pack - 14g Sparkiez $40 1 Super Lemon Haze 5-Pack - 3.5g Ever…" at bounding box center [716, 397] width 1433 height 794
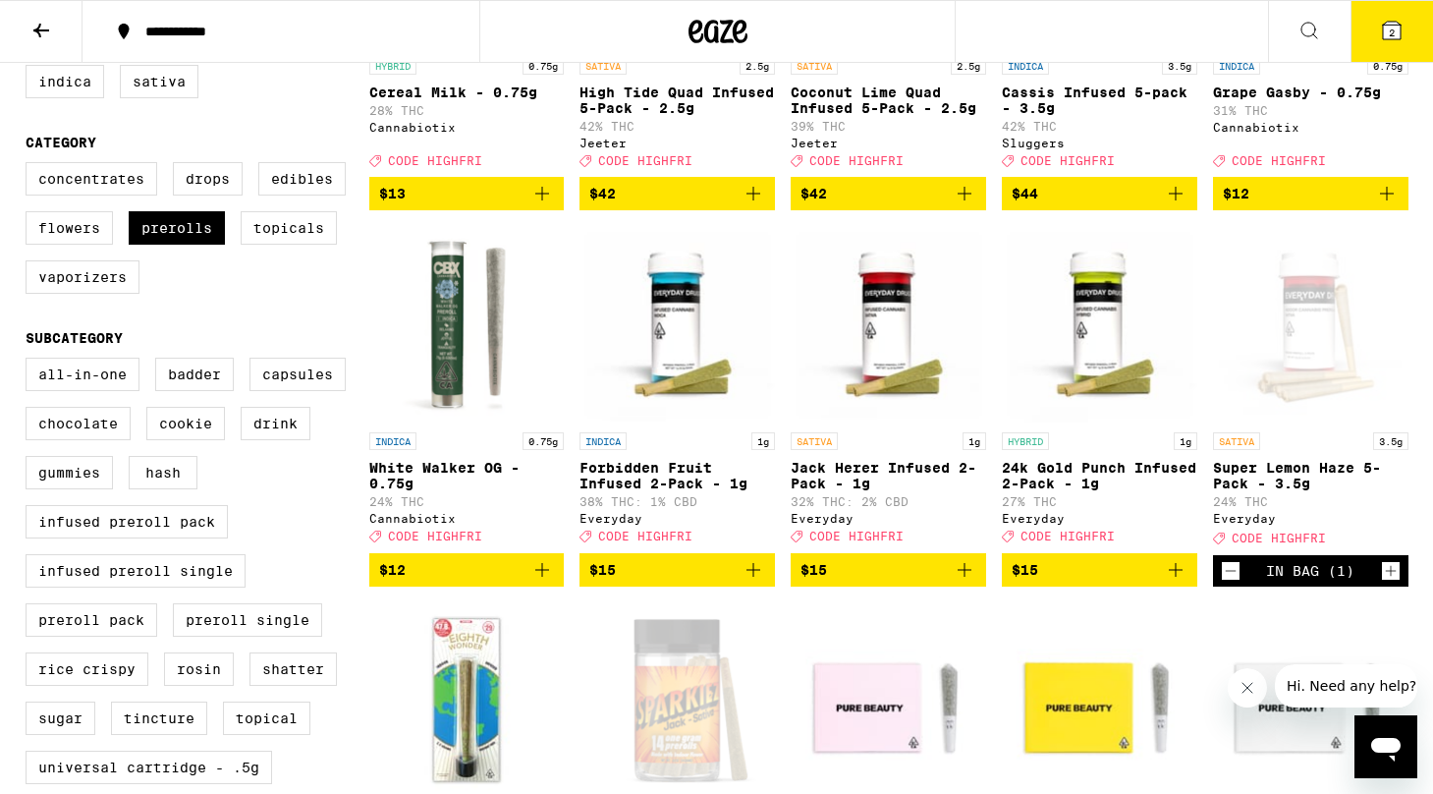
scroll to position [437, 0]
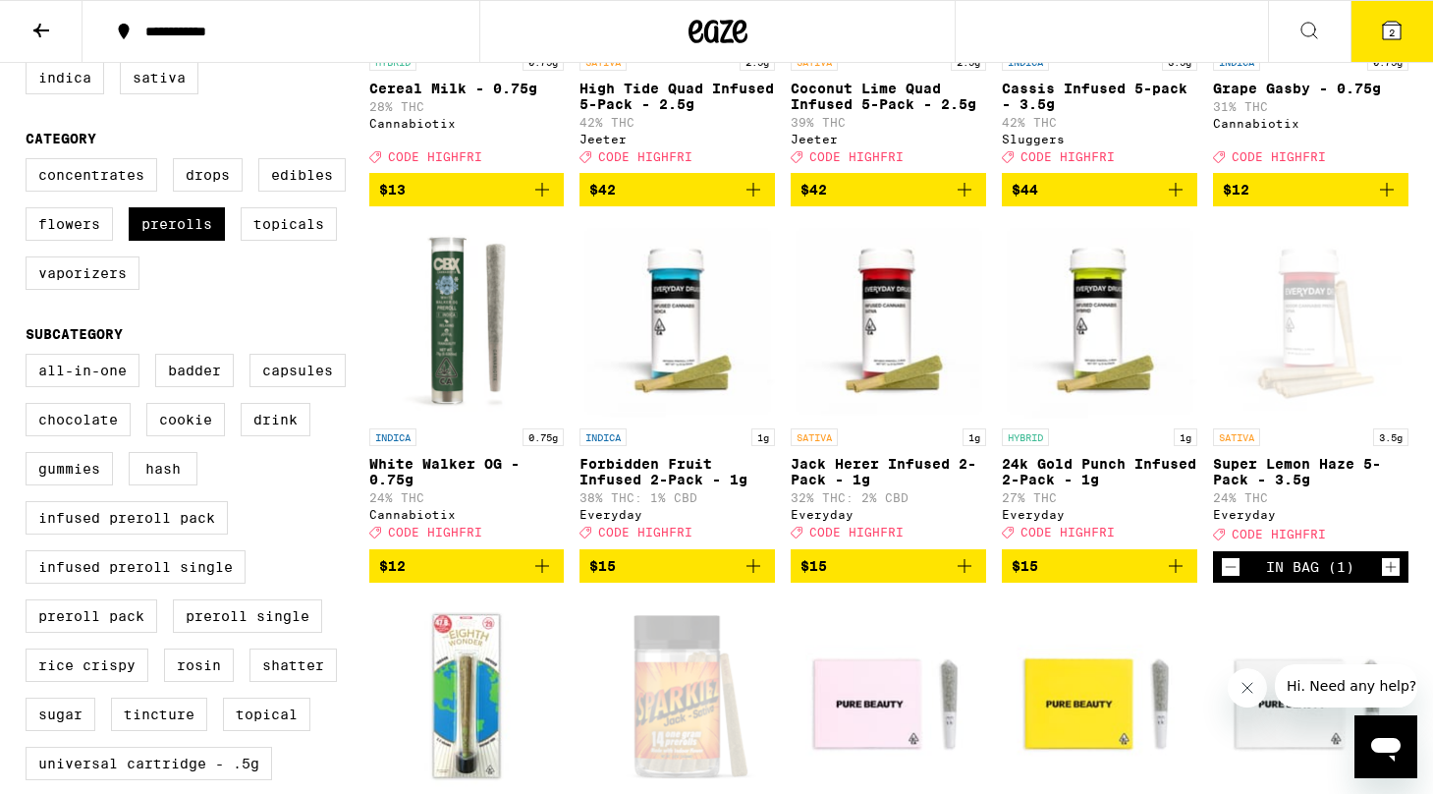
click at [747, 578] on icon "Add to bag" at bounding box center [754, 566] width 24 height 24
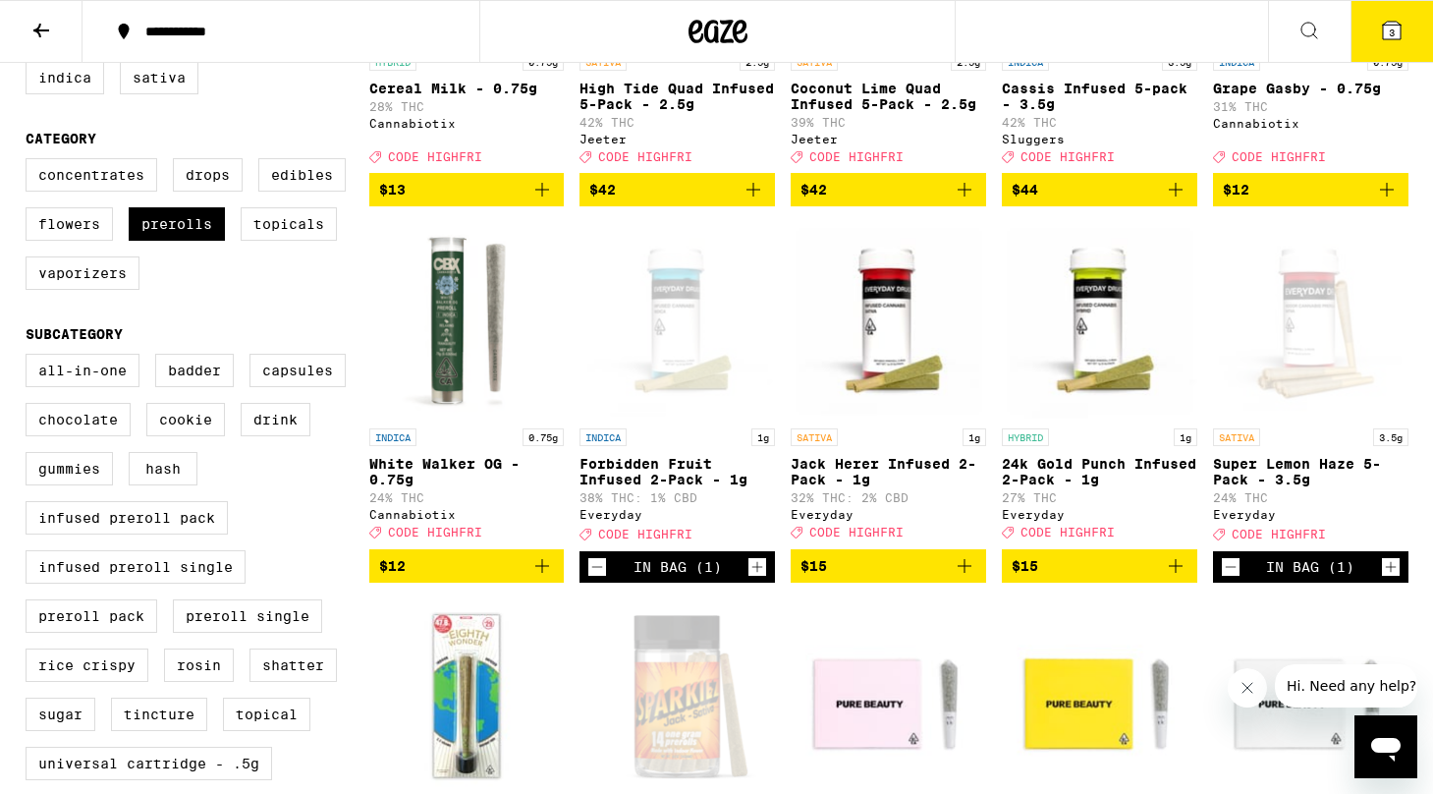
click at [756, 579] on icon "Increment" at bounding box center [757, 567] width 18 height 24
click at [1378, 39] on button "4" at bounding box center [1391, 31] width 83 height 61
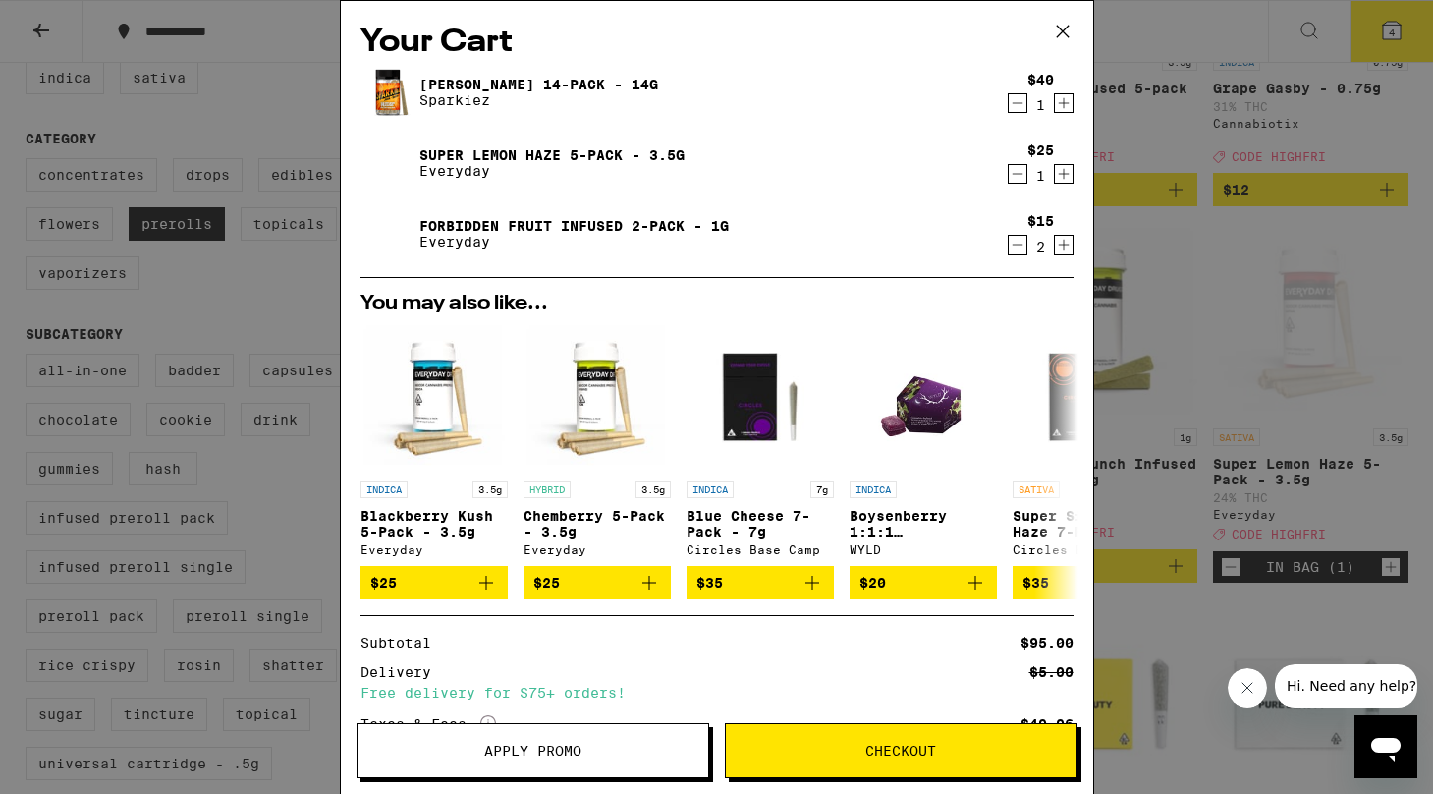
click at [575, 778] on div "Apply Promo Checkout" at bounding box center [717, 758] width 752 height 71
click at [549, 754] on span "Apply Promo" at bounding box center [532, 751] width 97 height 14
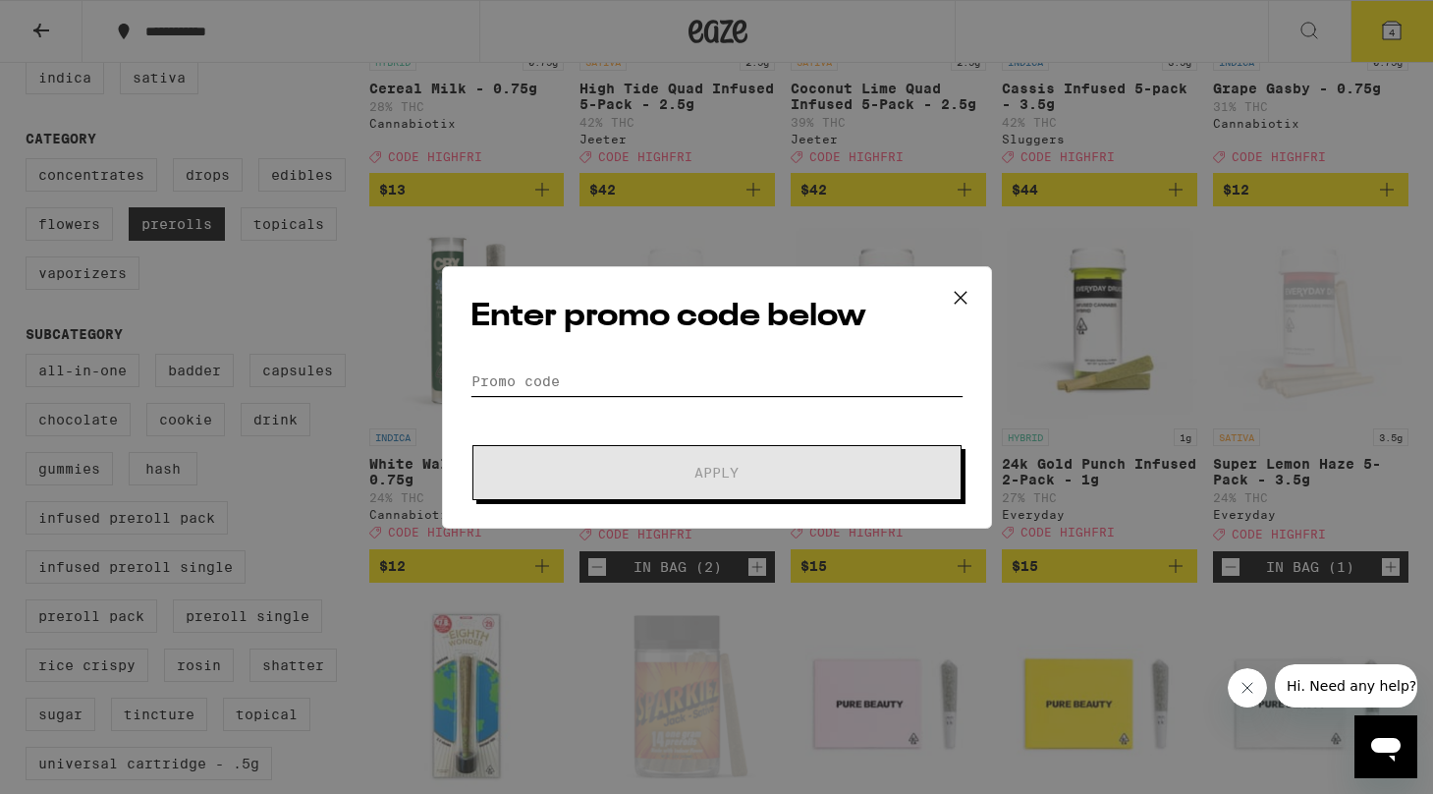
click at [646, 376] on input "Promo Code" at bounding box center [716, 380] width 493 height 29
type input "i"
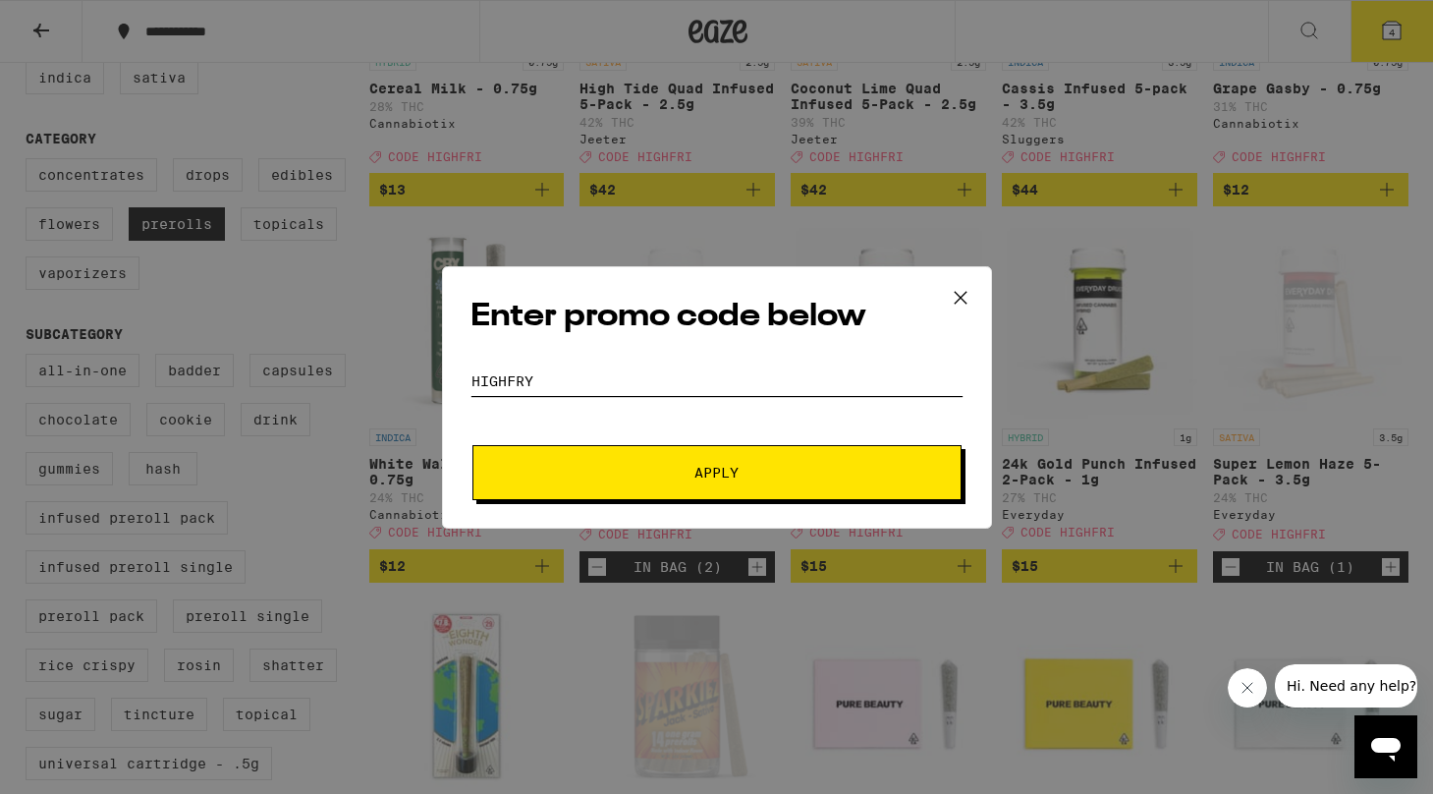
click at [716, 471] on button "Apply" at bounding box center [716, 472] width 489 height 55
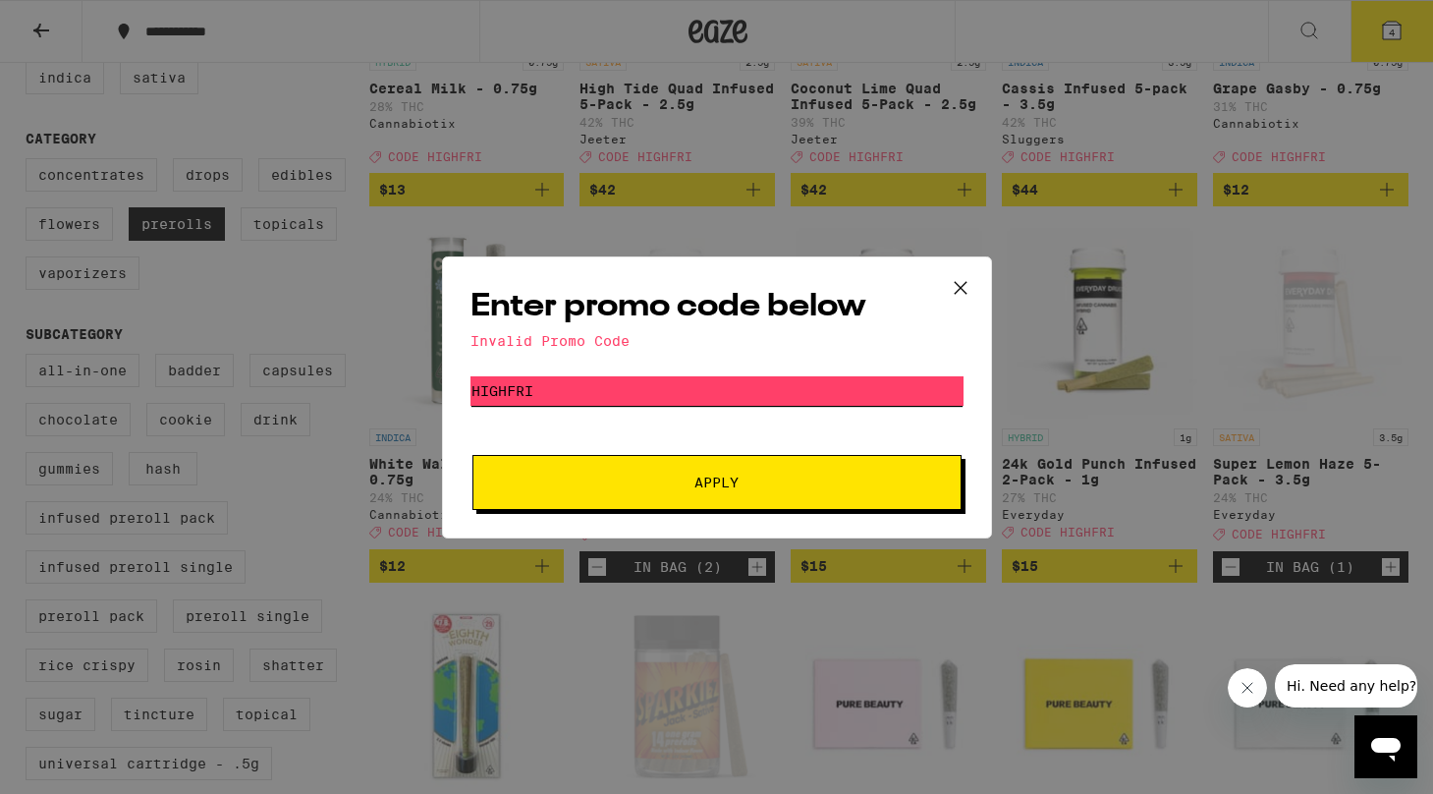
type input "highfri"
click at [716, 482] on button "Apply" at bounding box center [716, 482] width 489 height 55
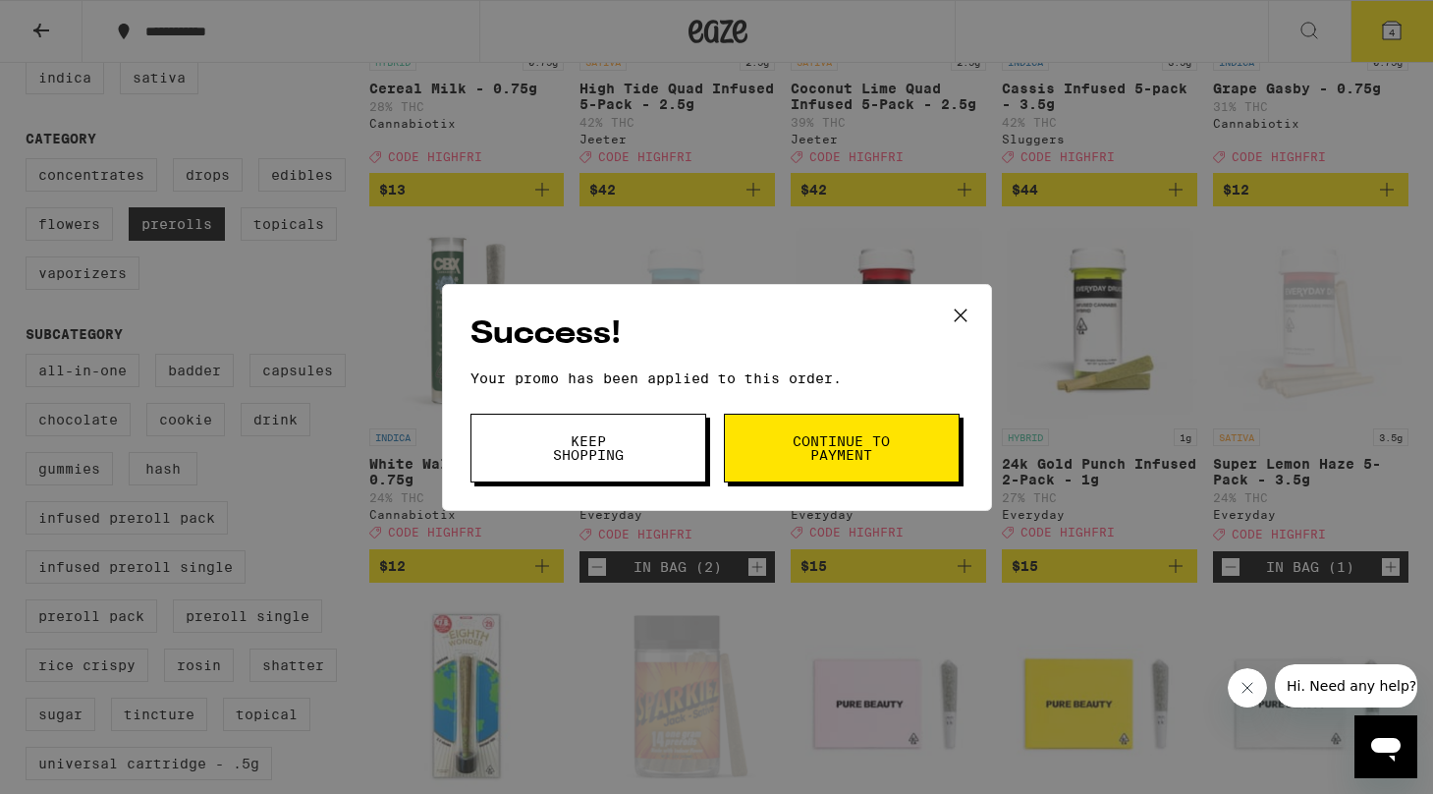
click at [847, 485] on div "Success! Your promo has been applied to this order. Promo Code highfri Keep Sho…" at bounding box center [717, 397] width 550 height 227
click at [847, 460] on span "Continue to payment" at bounding box center [842, 448] width 100 height 28
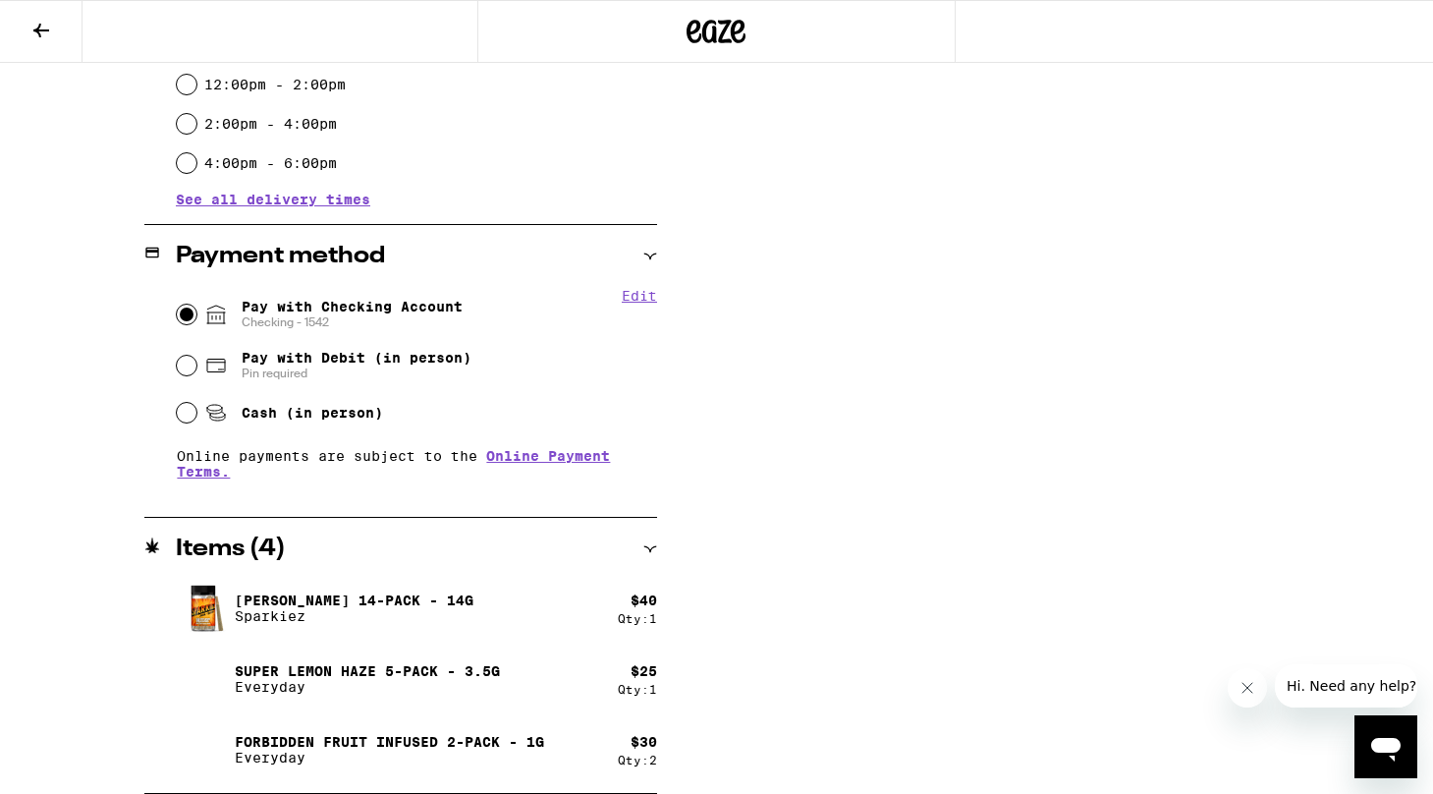
scroll to position [684, 0]
click at [625, 751] on div "$ 30 Qty: 2" at bounding box center [637, 750] width 39 height 32
click at [202, 751] on img at bounding box center [203, 749] width 55 height 55
click at [232, 748] on div "Forbidden Fruit Infused 2-Pack - 1g Everyday" at bounding box center [397, 749] width 442 height 55
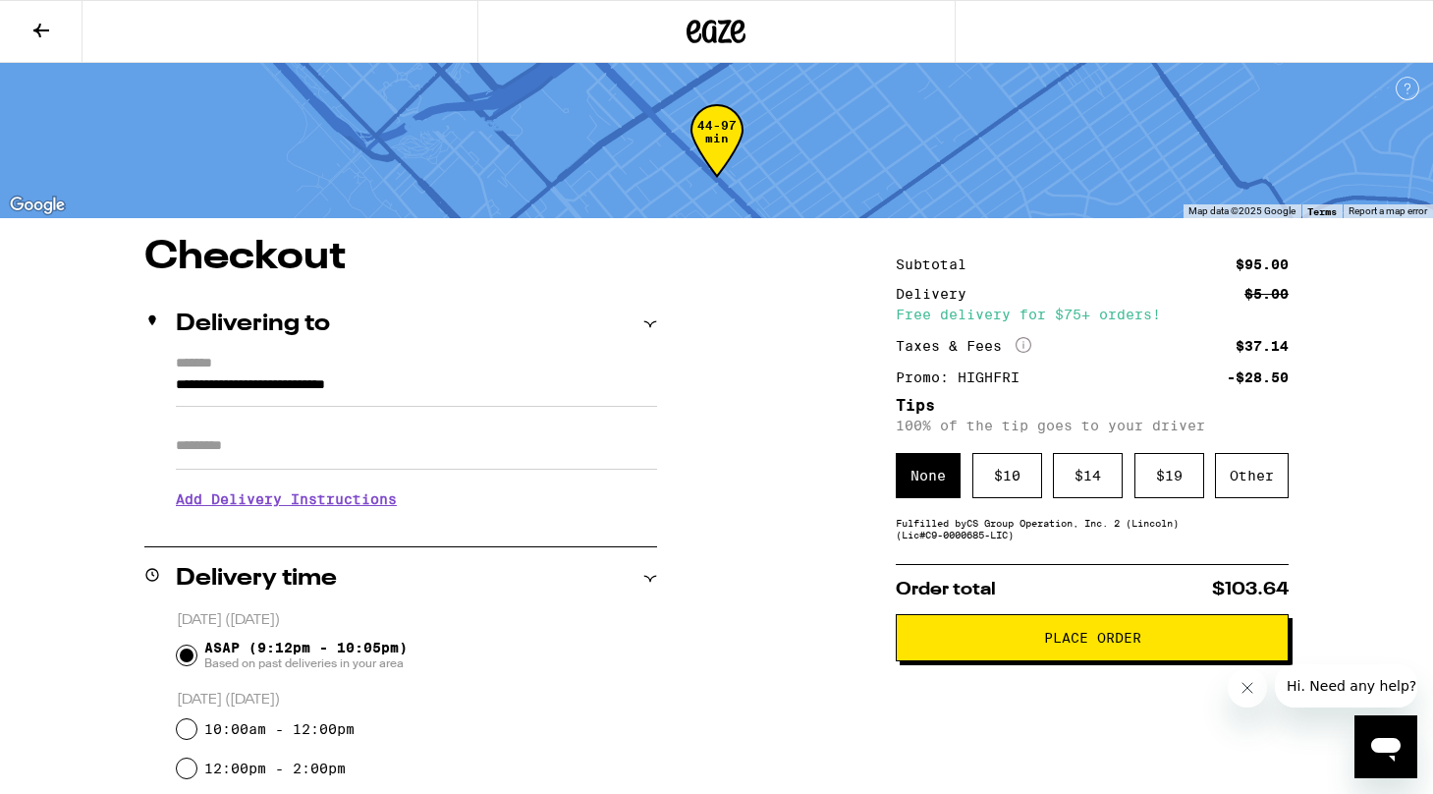
scroll to position [0, 0]
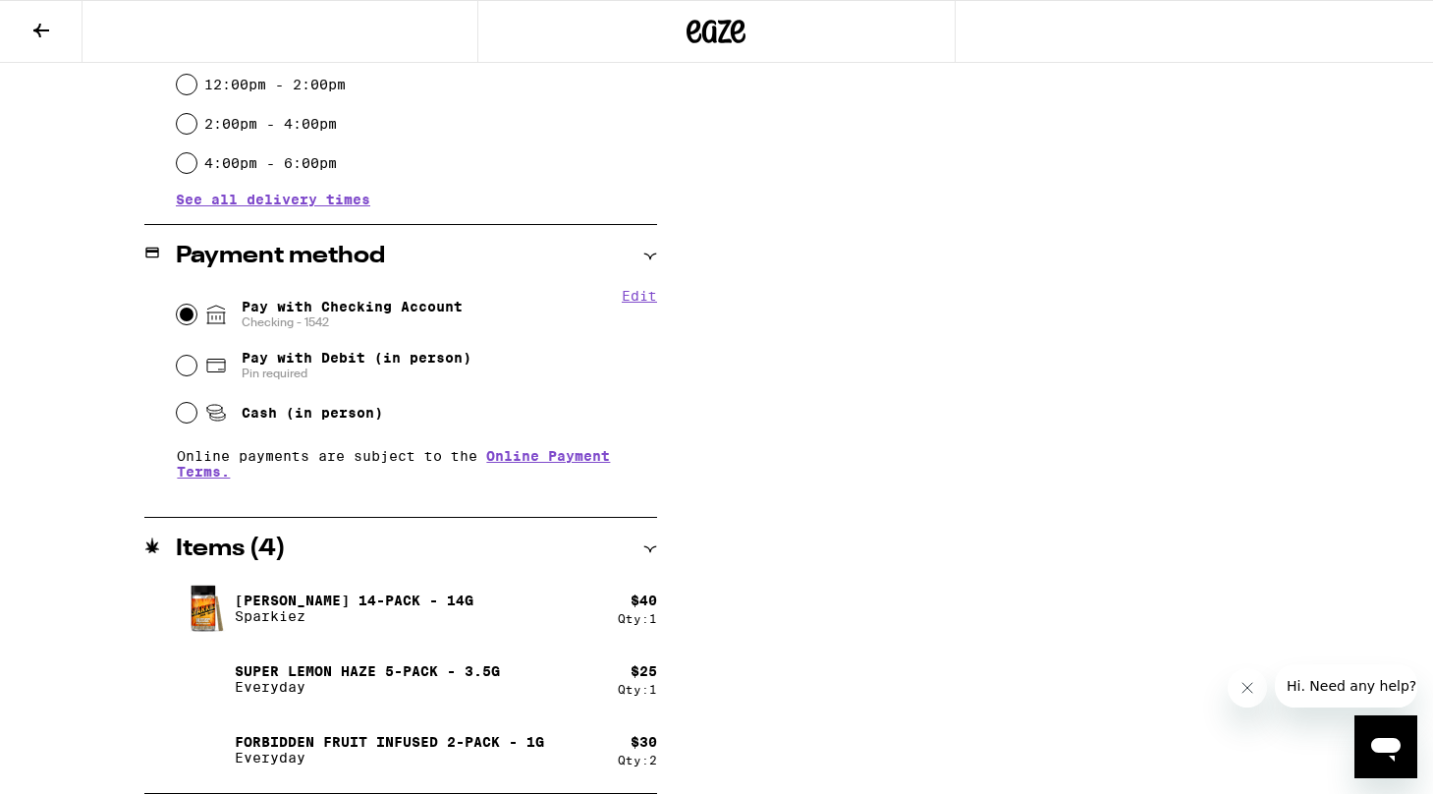
click at [634, 535] on div "Items ( 4 )" at bounding box center [400, 549] width 513 height 63
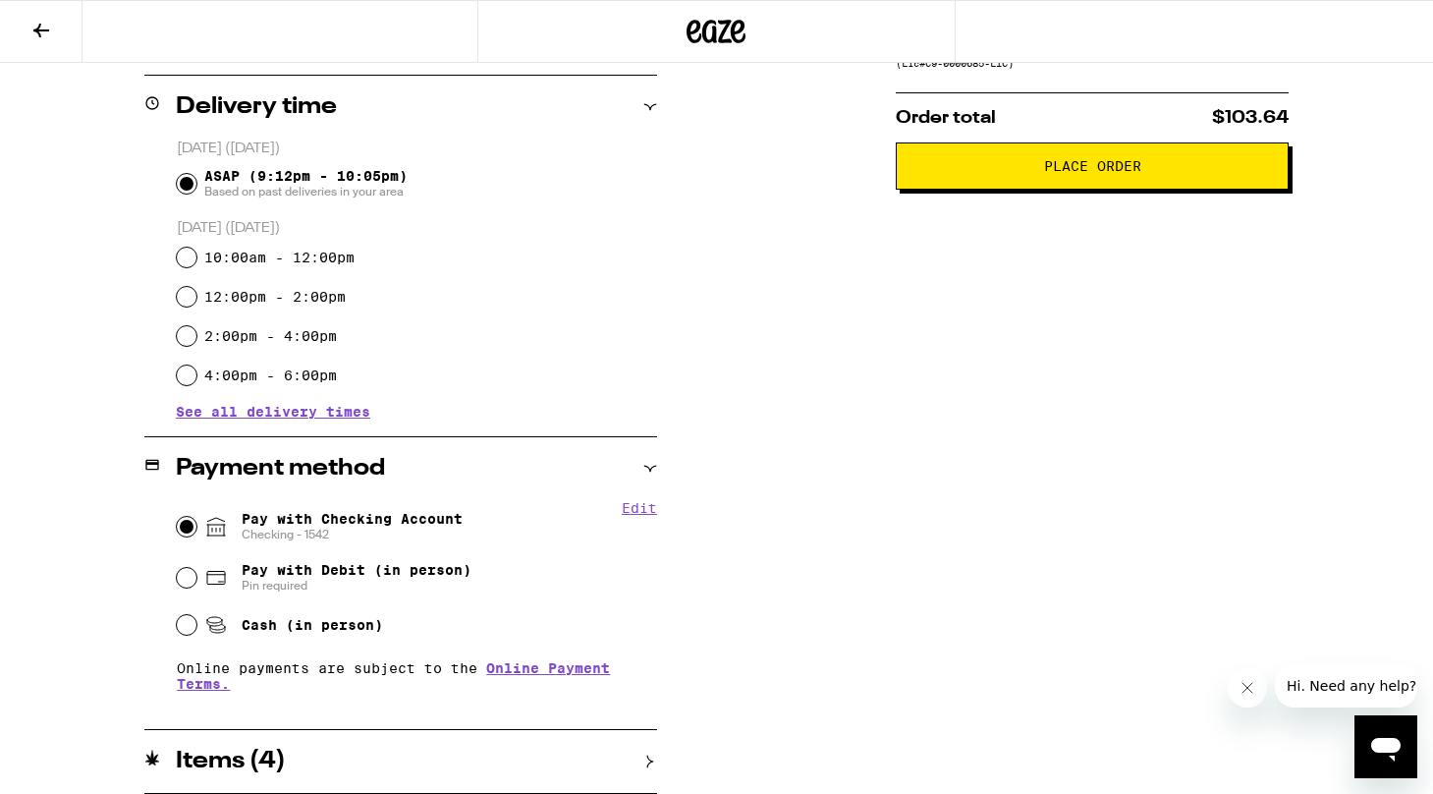
scroll to position [471, 0]
click at [31, 25] on icon at bounding box center [41, 31] width 24 height 24
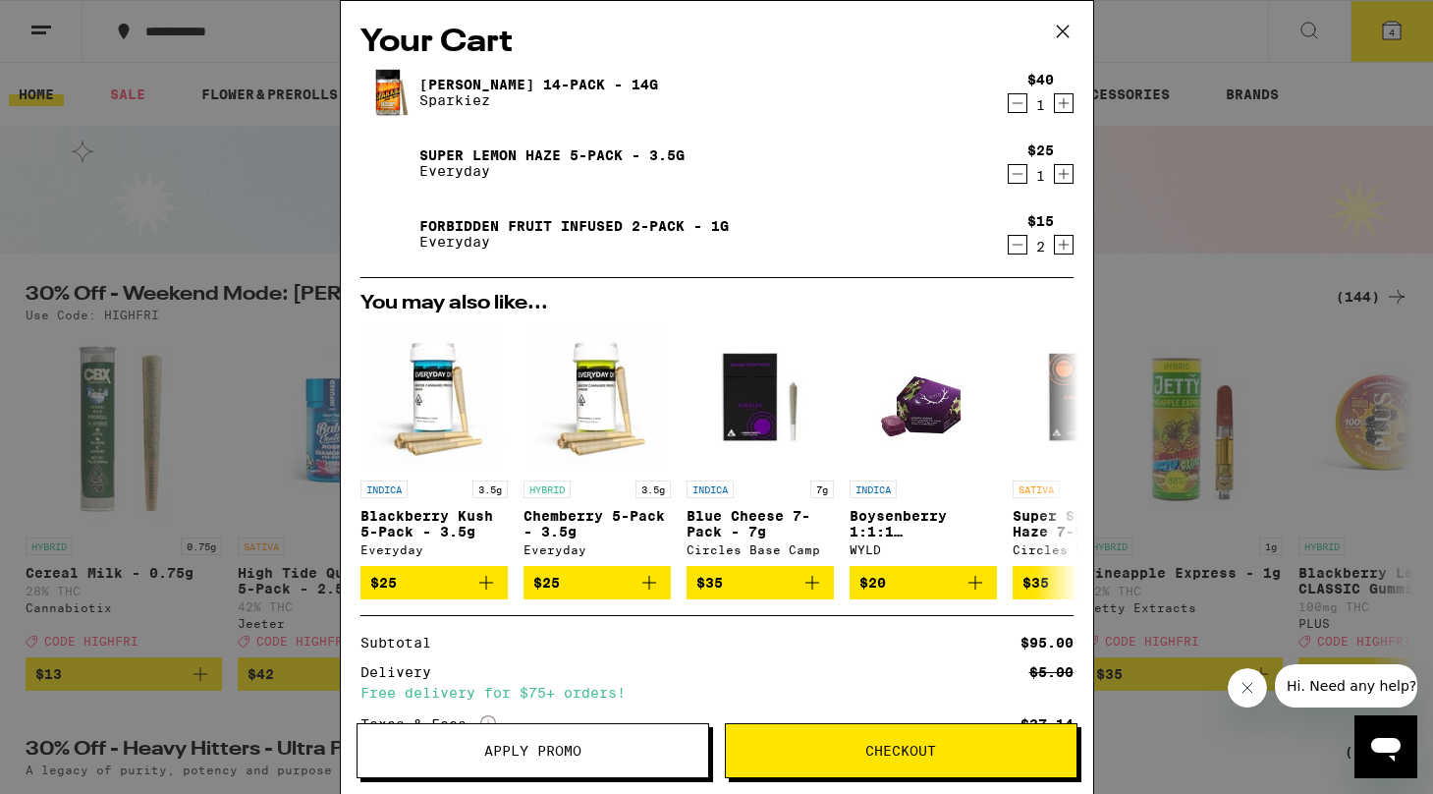
click at [1016, 251] on icon "Decrement" at bounding box center [1018, 245] width 18 height 24
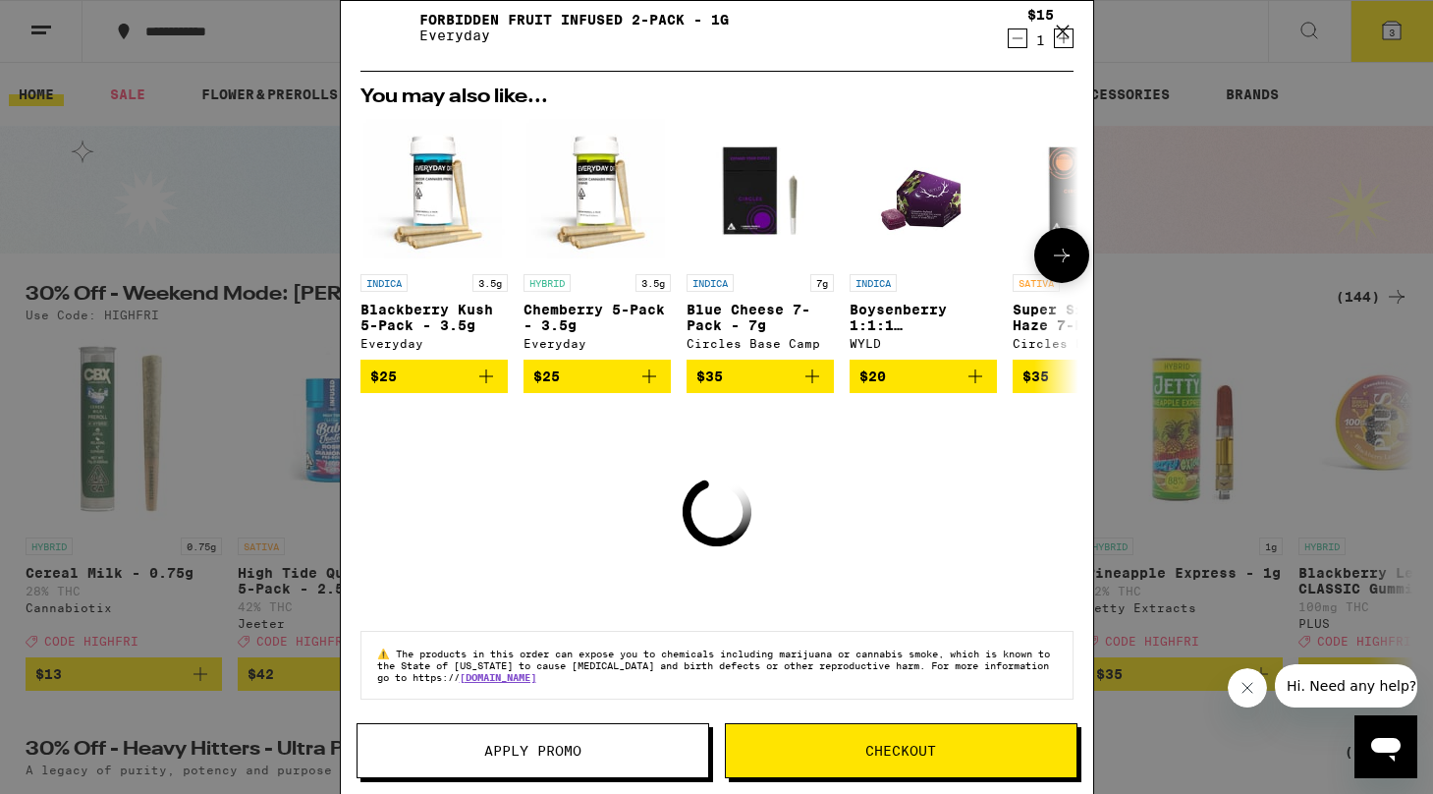
scroll to position [193, 0]
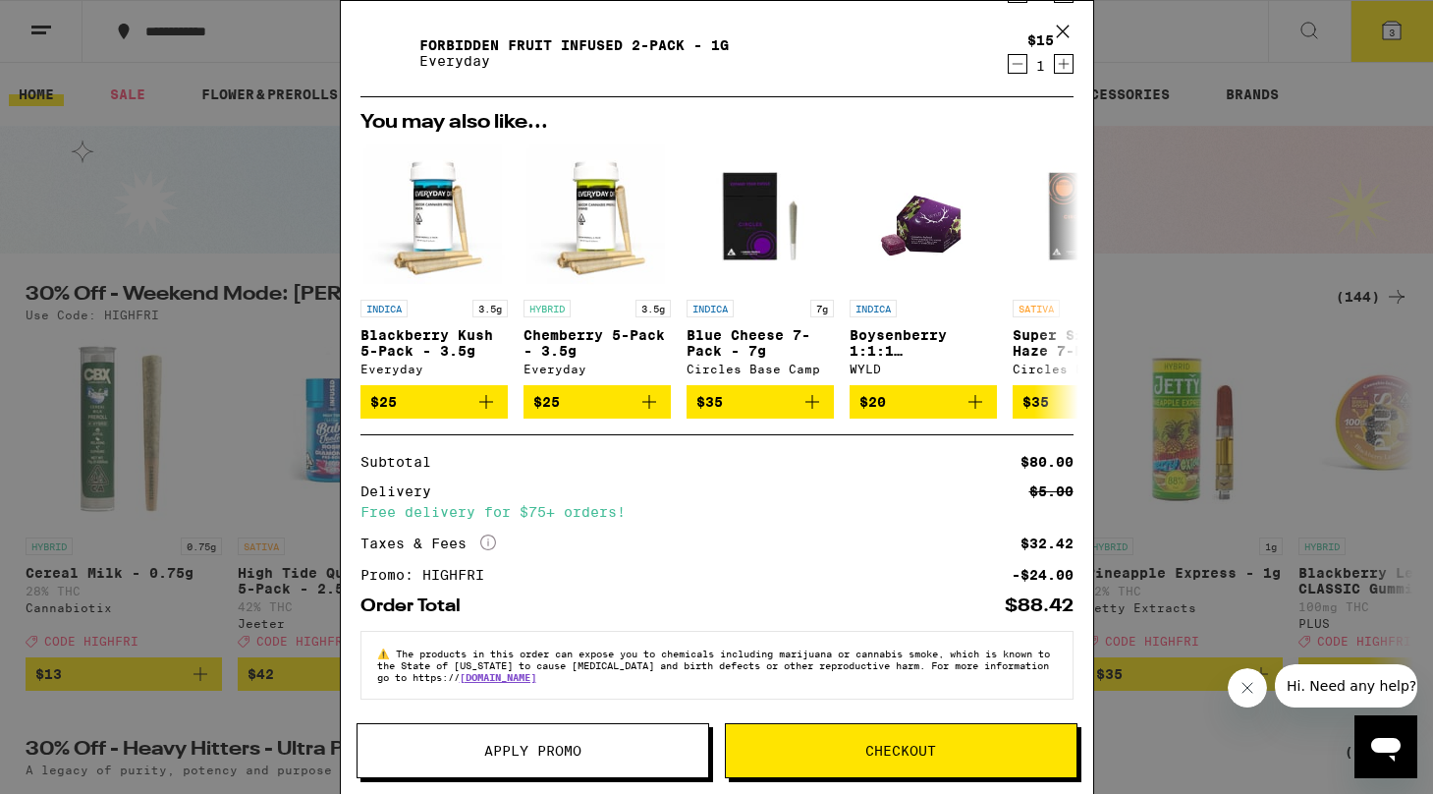
click at [583, 750] on span "Apply Promo" at bounding box center [533, 751] width 351 height 14
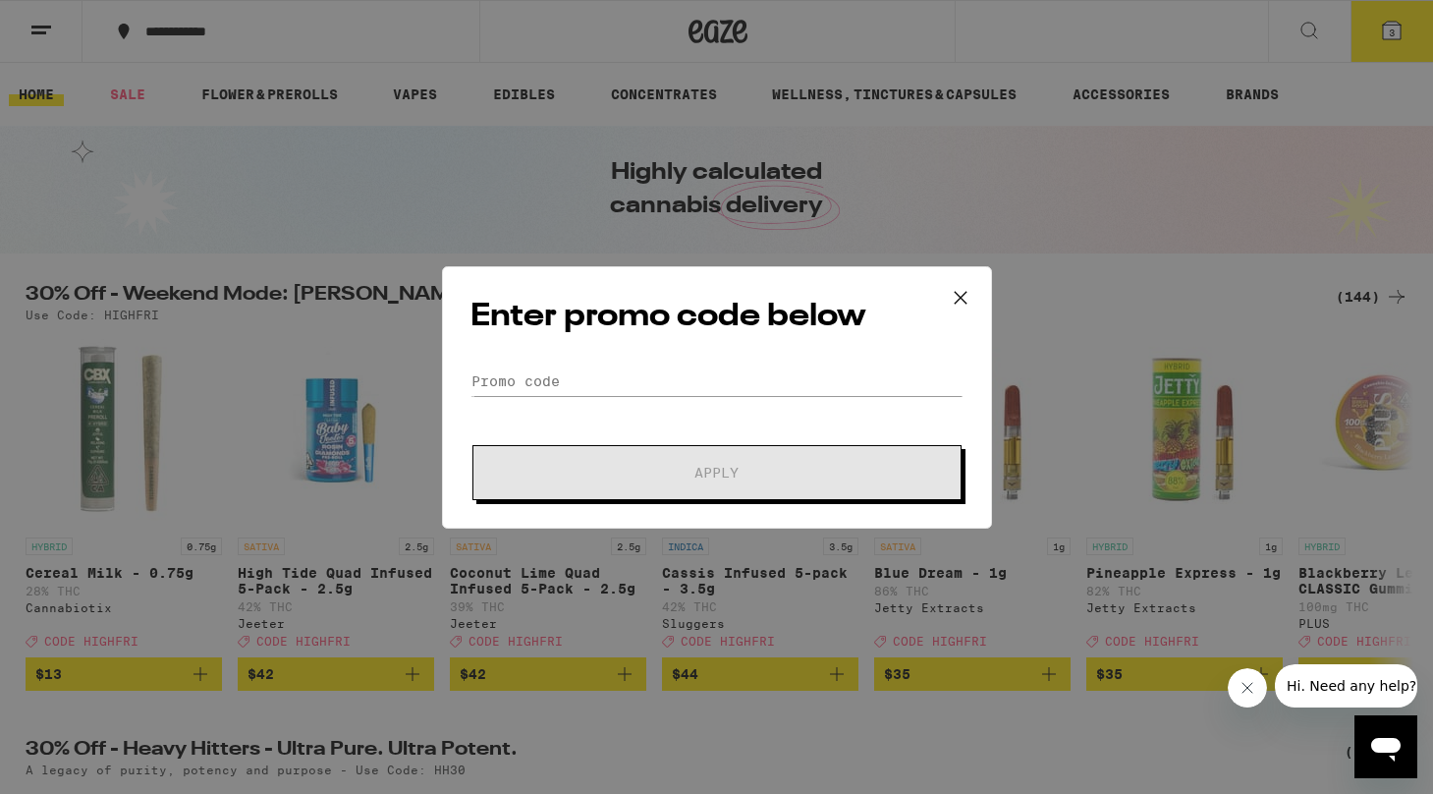
click at [1162, 279] on div "Enter promo code below Promo Code Apply" at bounding box center [716, 397] width 1433 height 794
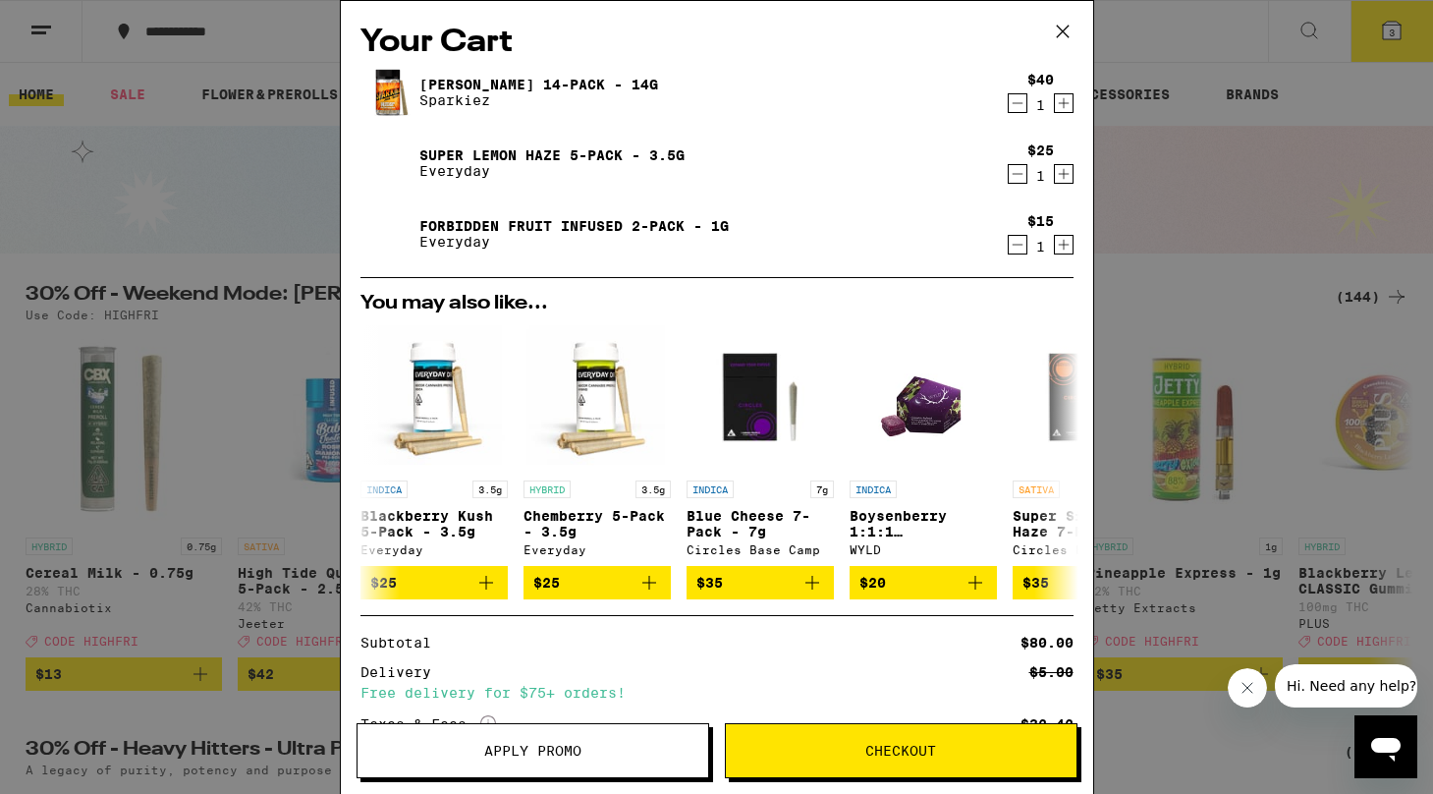
click at [1423, 51] on div "Your Cart Jack 14-Pack - 14g Sparkiez $40 1 Super Lemon Haze 5-Pack - 3.5g Ever…" at bounding box center [716, 397] width 1433 height 794
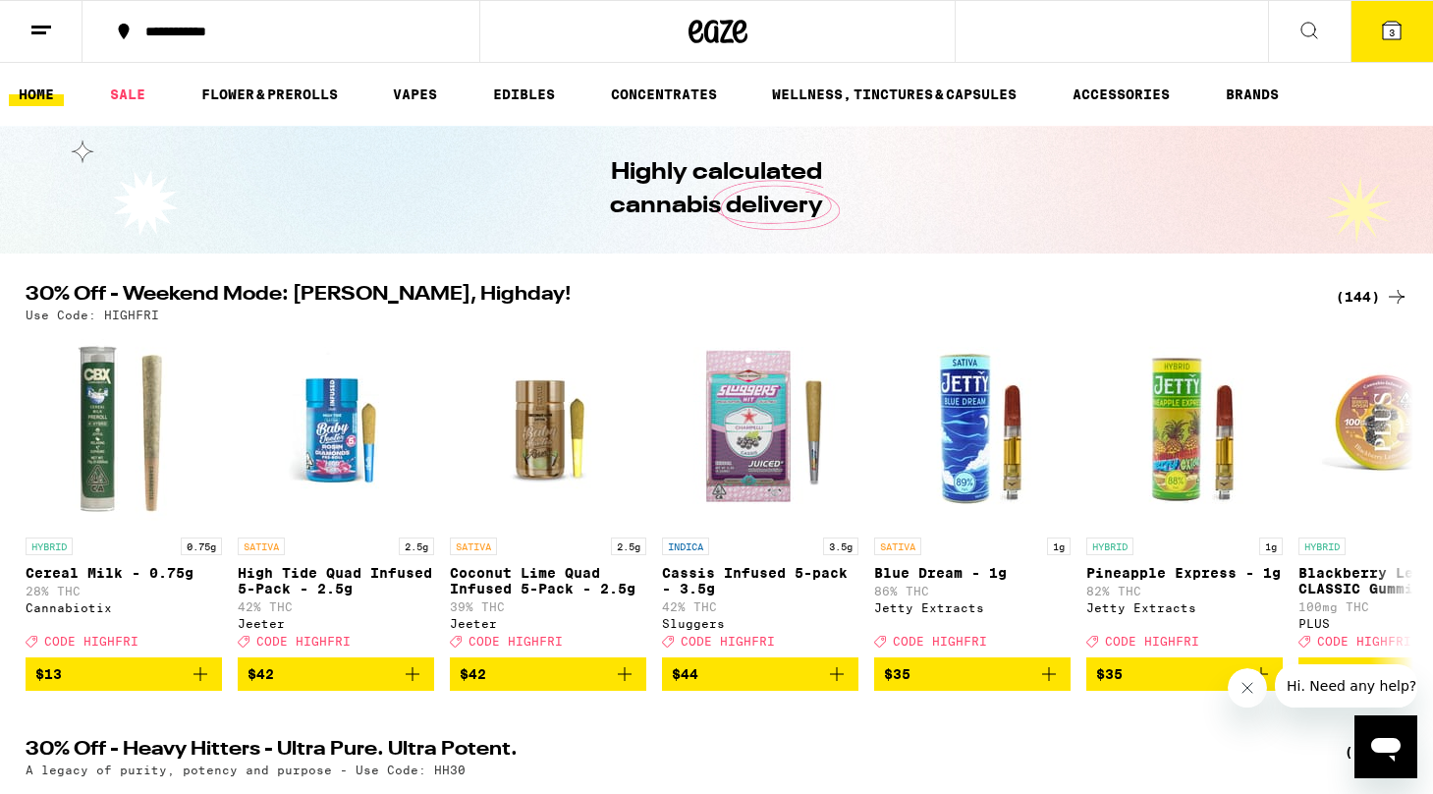
click at [1420, 20] on button "3" at bounding box center [1391, 31] width 83 height 61
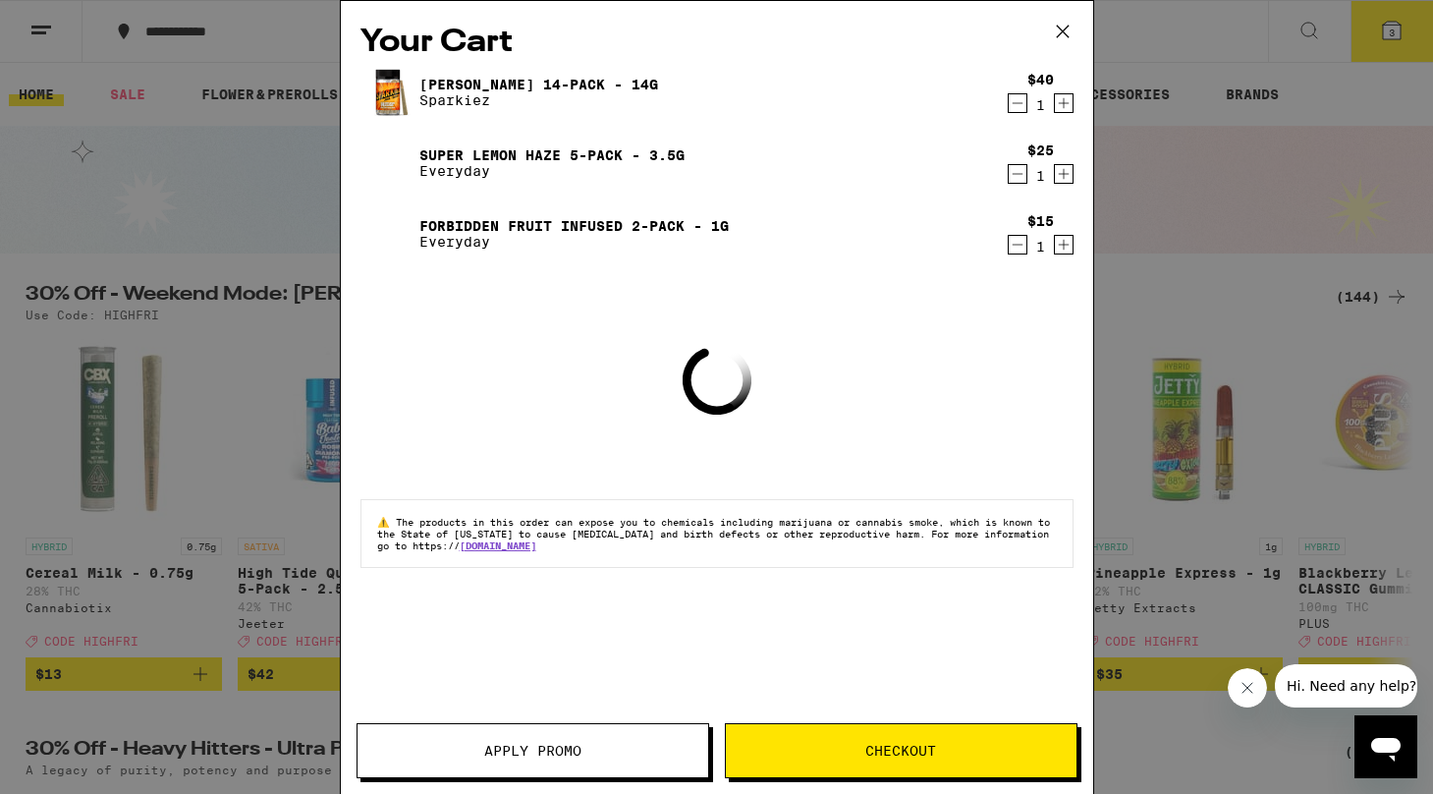
click at [867, 751] on span "Checkout" at bounding box center [900, 751] width 71 height 14
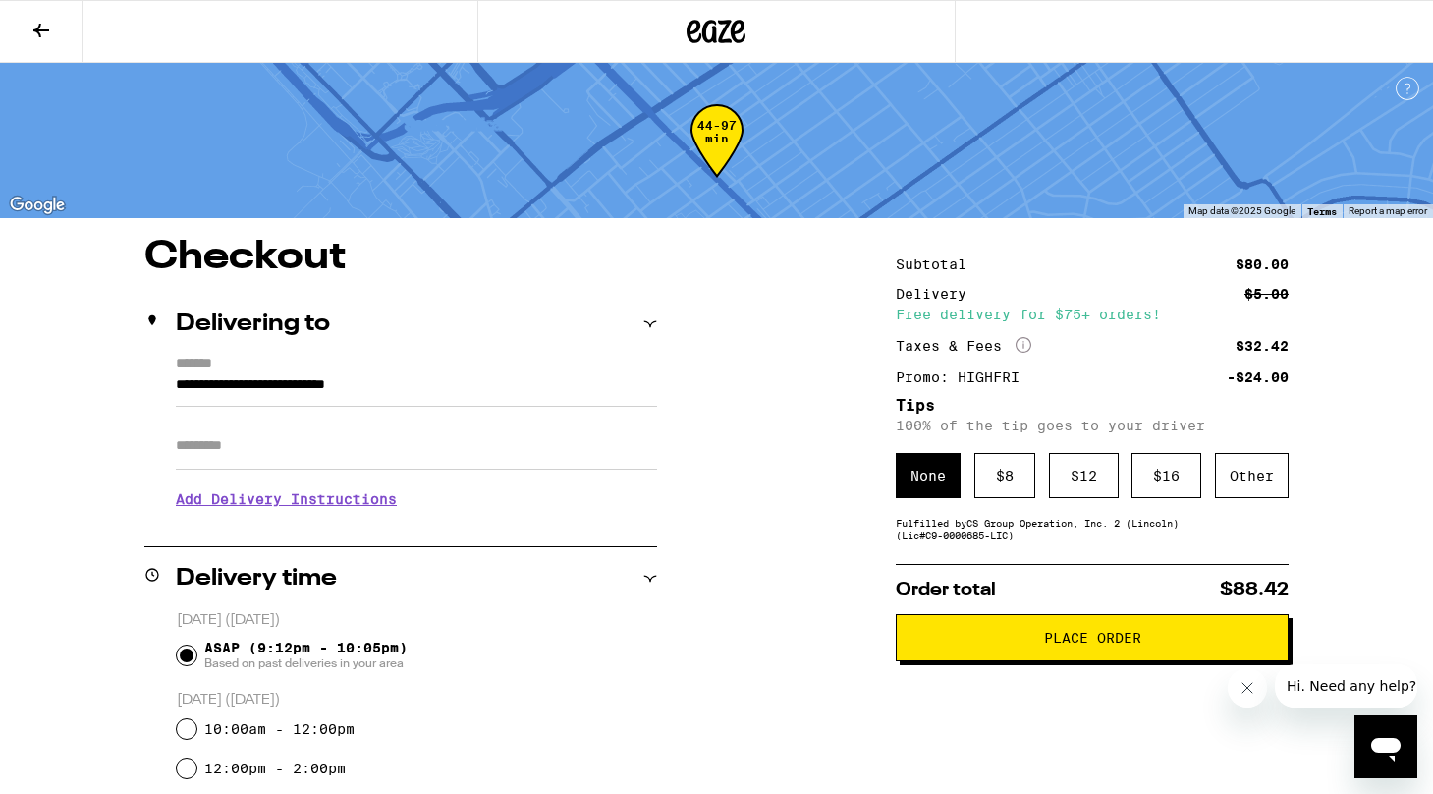
click at [946, 630] on button "Place Order" at bounding box center [1092, 637] width 393 height 47
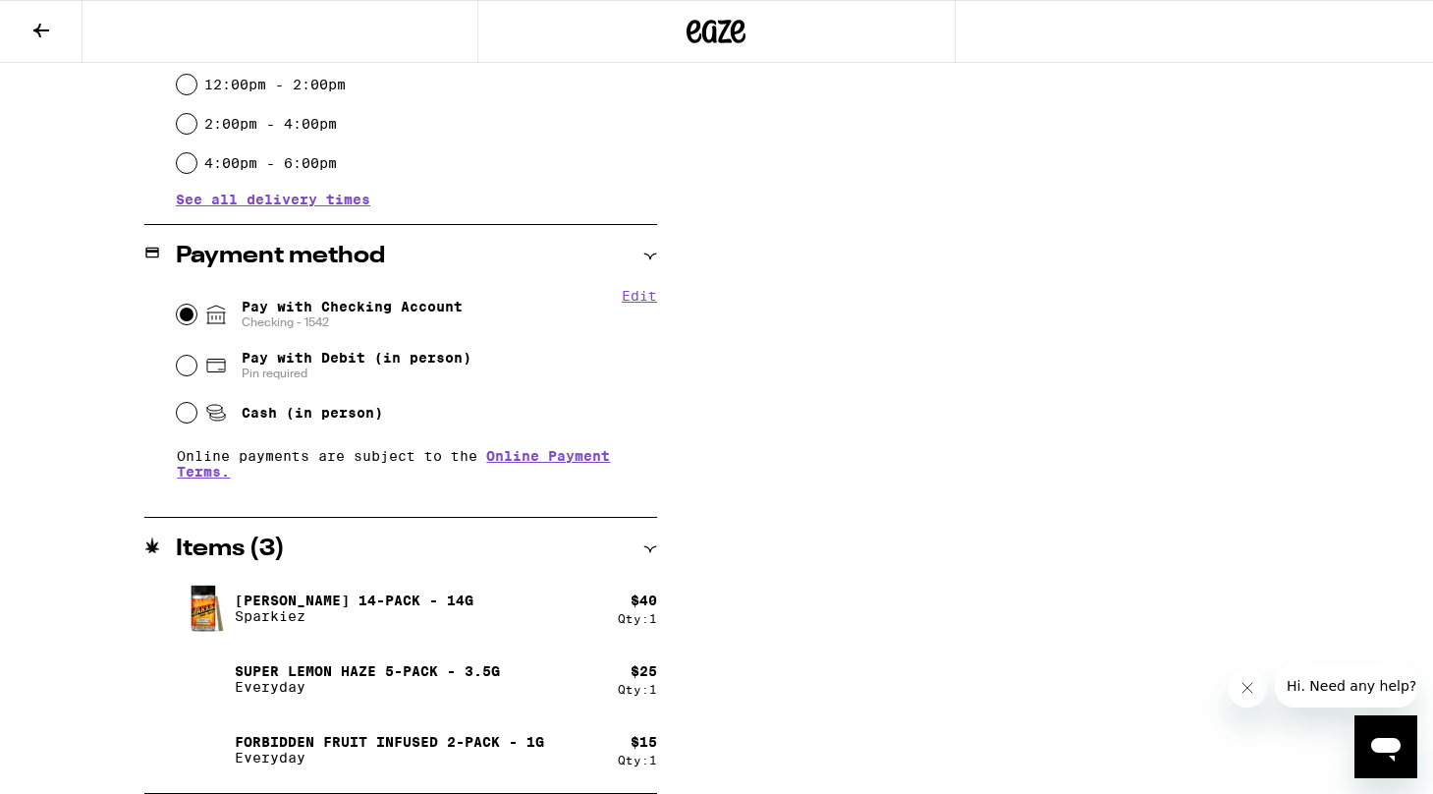
scroll to position [684, 0]
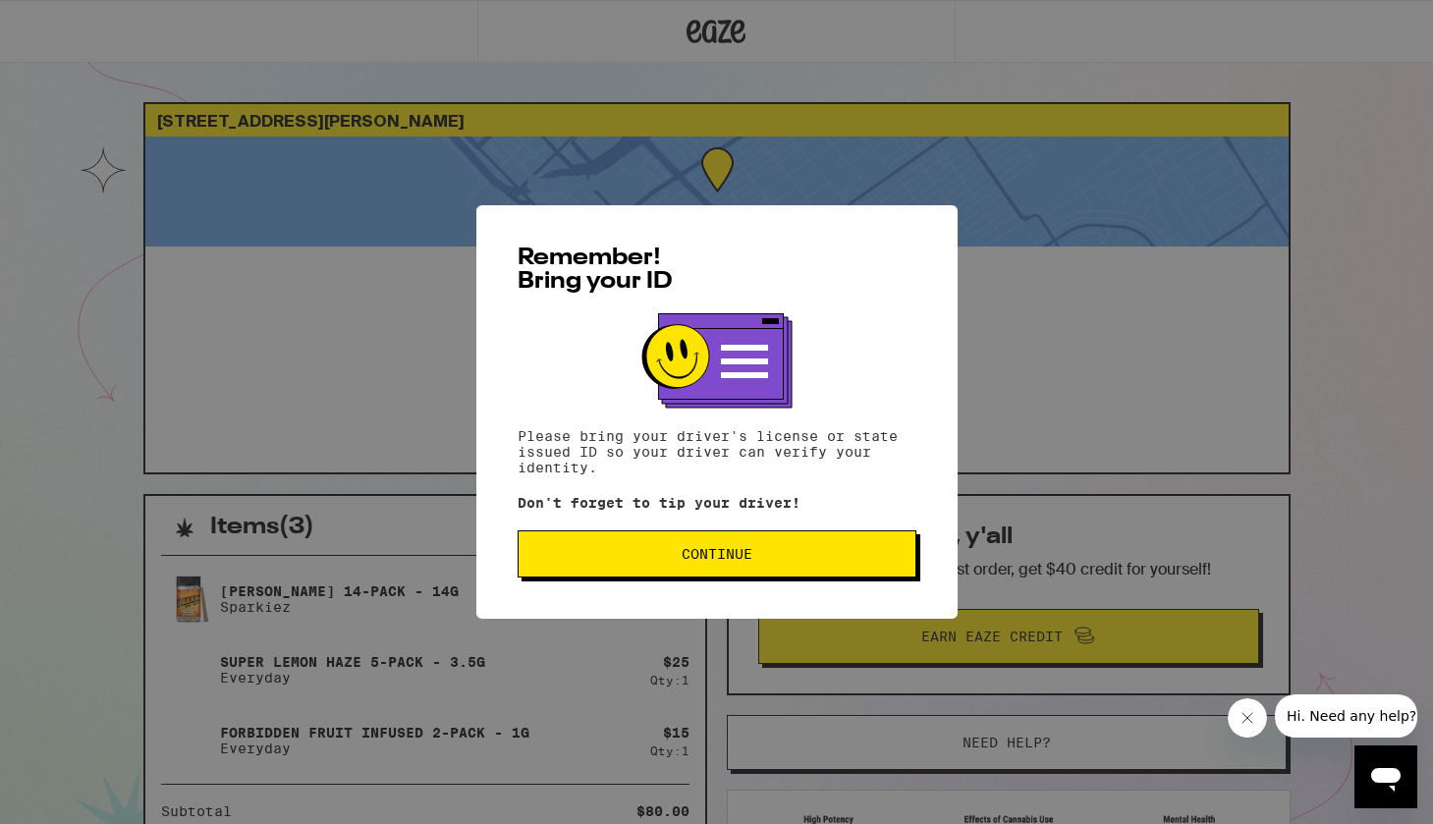
click at [668, 561] on span "Continue" at bounding box center [716, 554] width 365 height 14
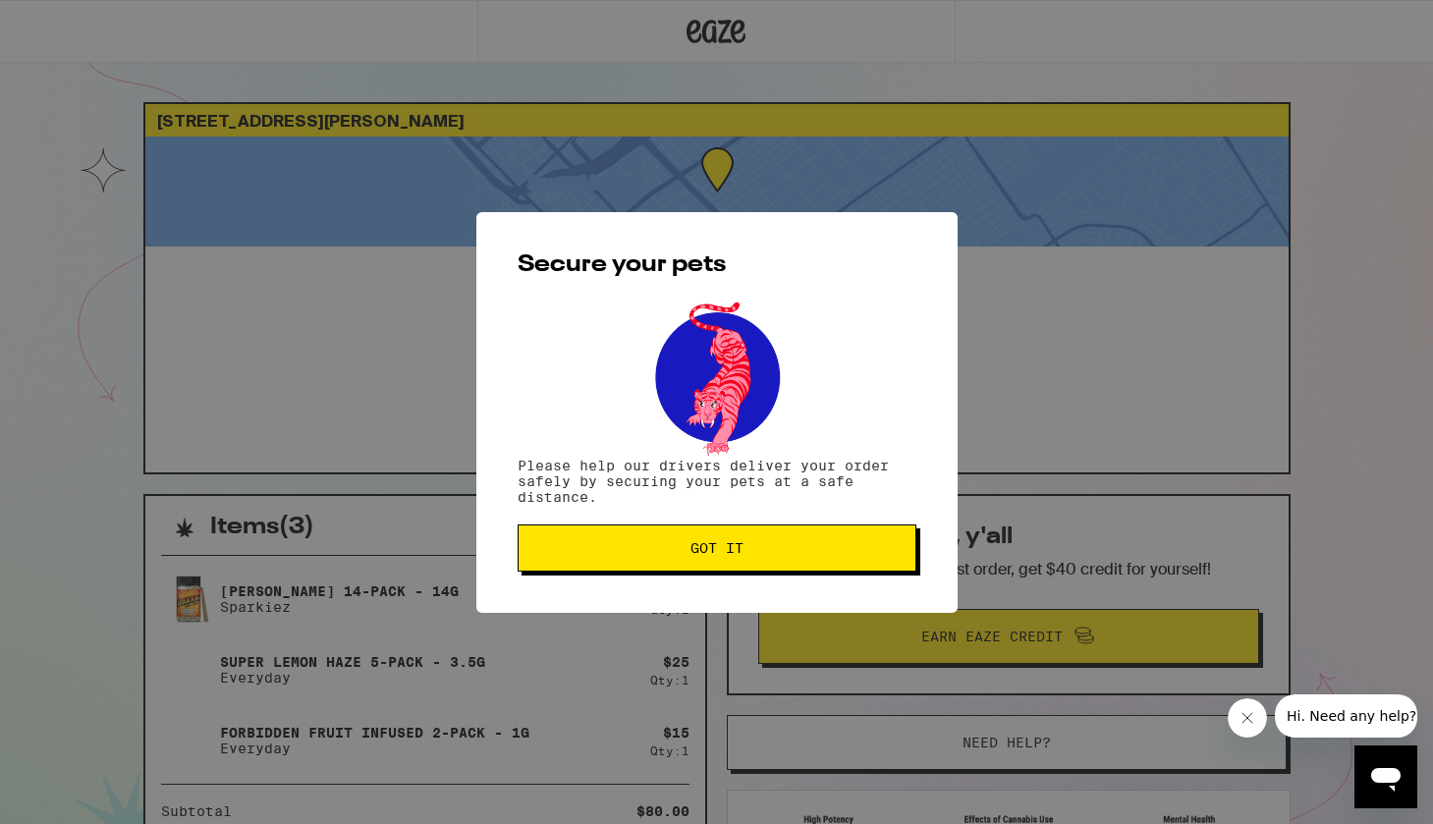
click at [668, 564] on button "Got it" at bounding box center [717, 547] width 399 height 47
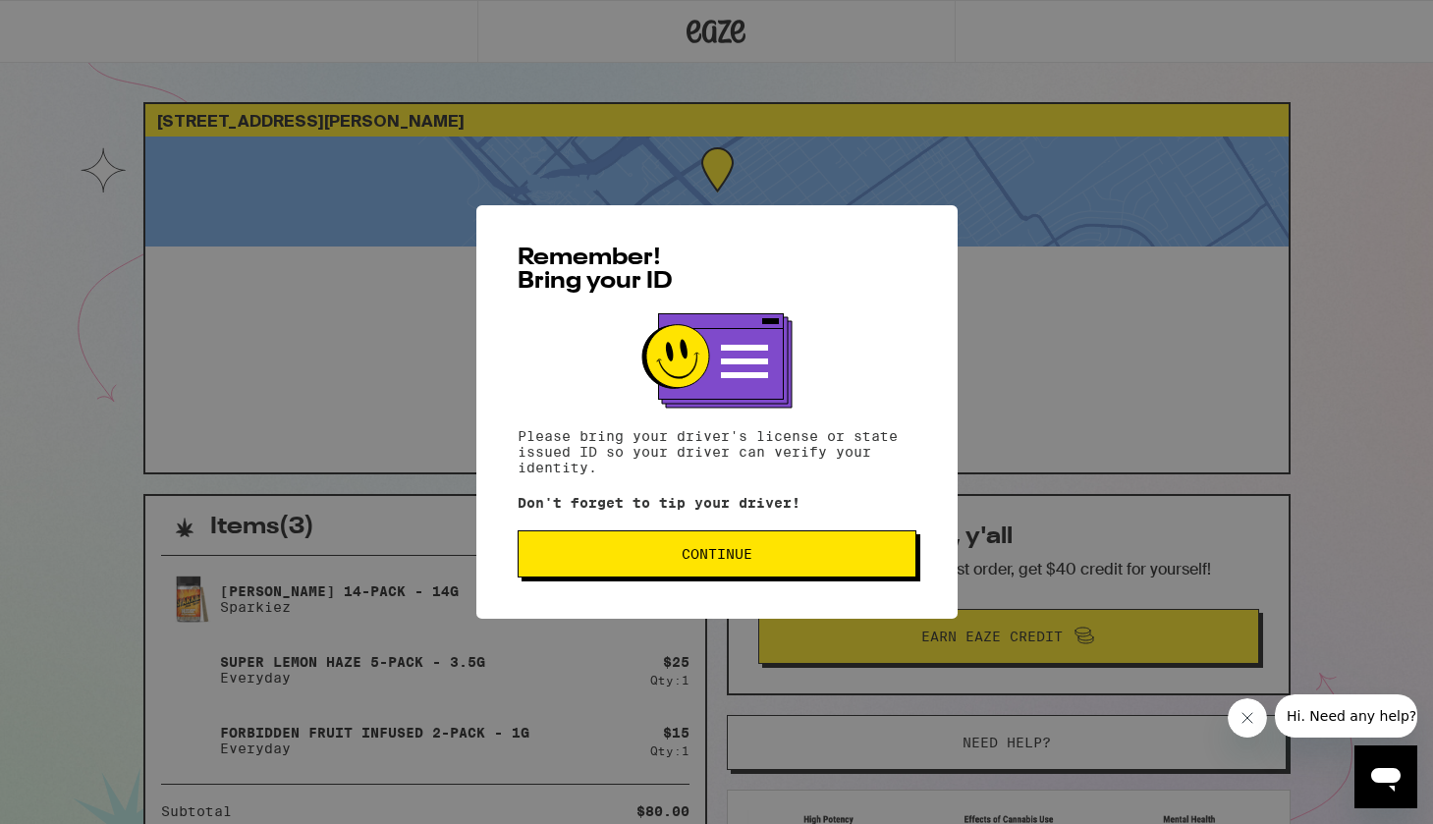
click at [783, 578] on button "Continue" at bounding box center [717, 553] width 399 height 47
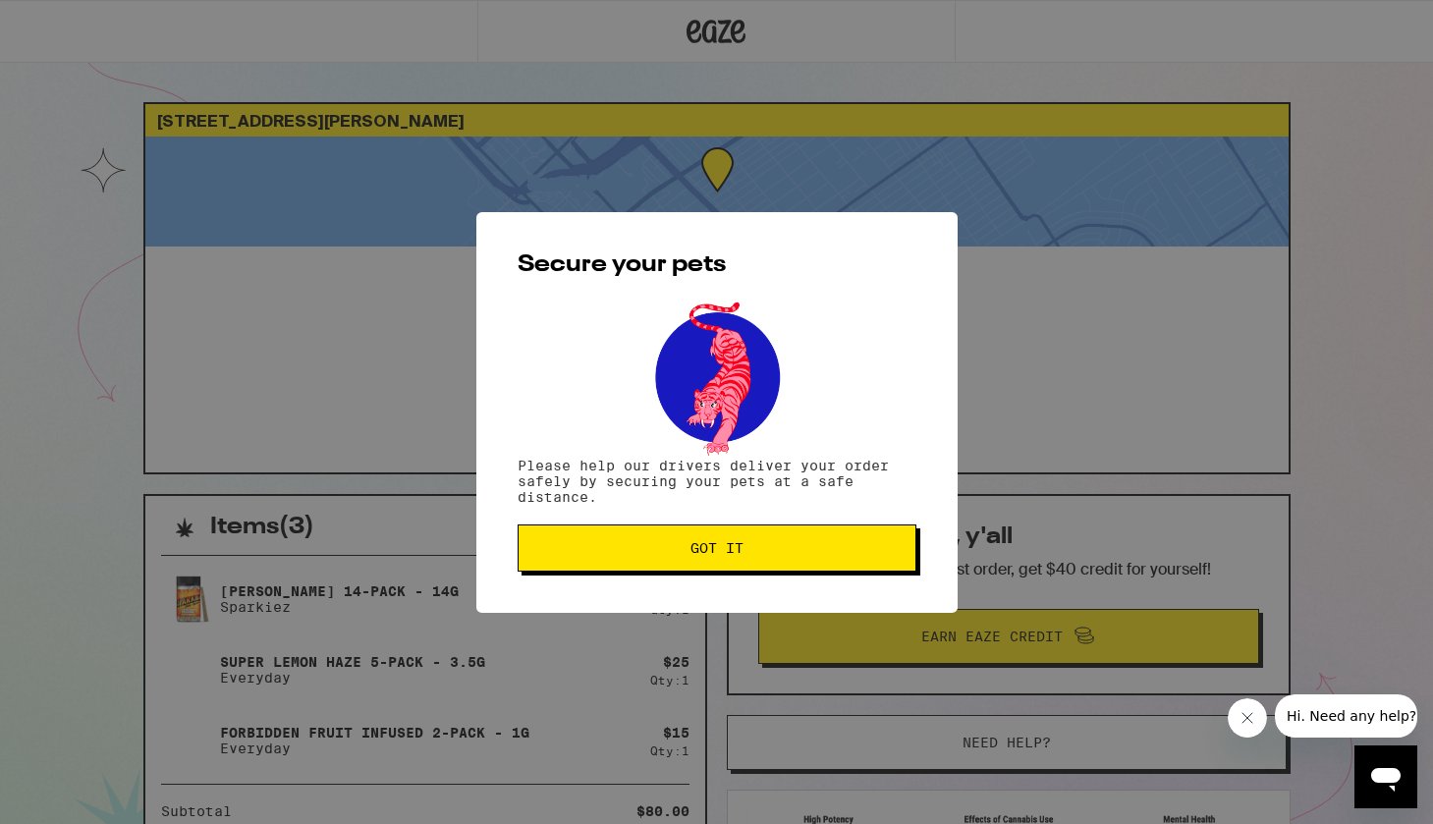
click at [783, 579] on div "Secure your pets Please help our drivers deliver your order safely by securing …" at bounding box center [716, 412] width 481 height 401
click at [806, 563] on button "Got it" at bounding box center [717, 547] width 399 height 47
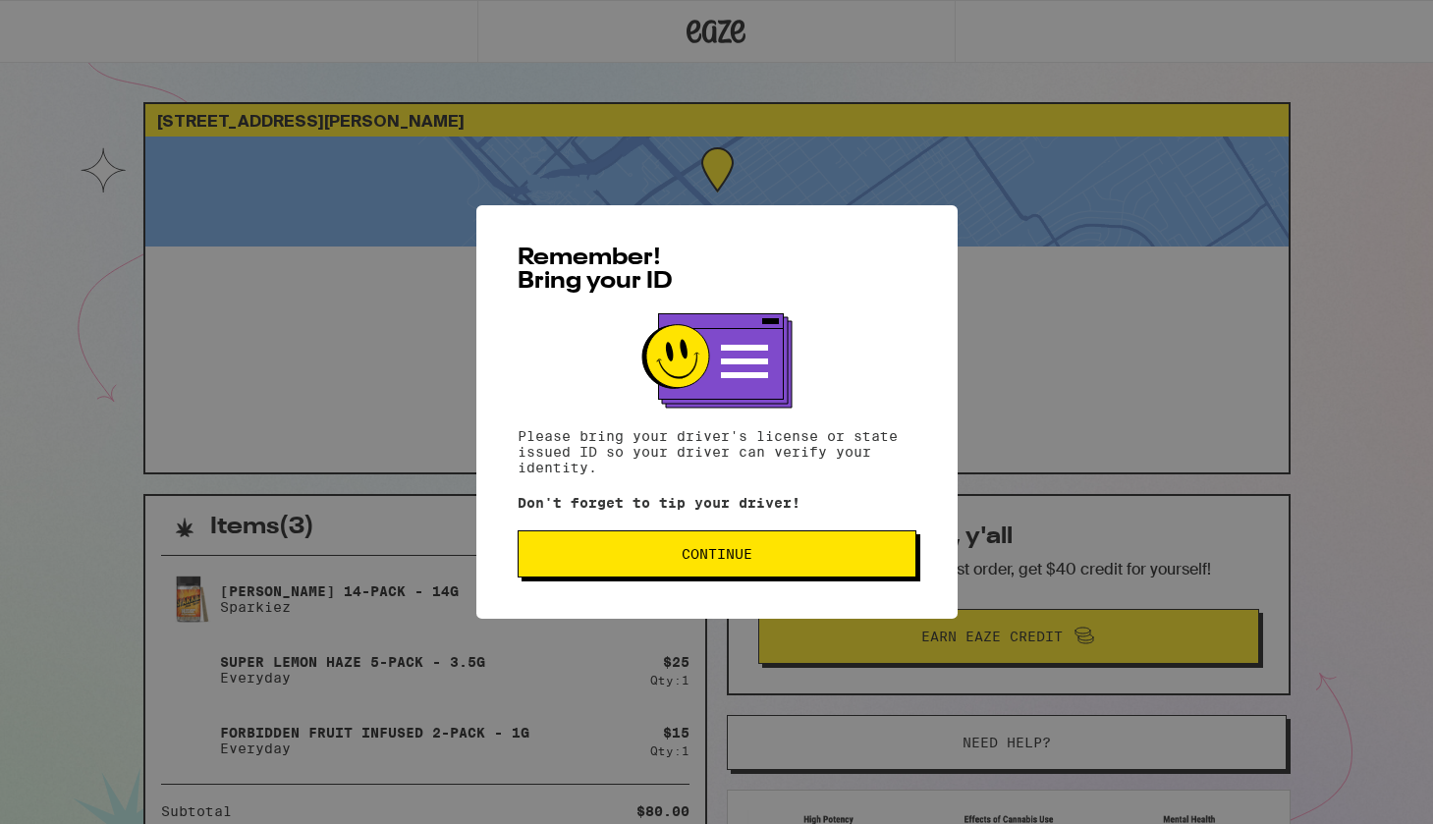
click at [772, 586] on div "Remember! Bring your ID Please bring your driver's license or state issued ID s…" at bounding box center [716, 411] width 481 height 413
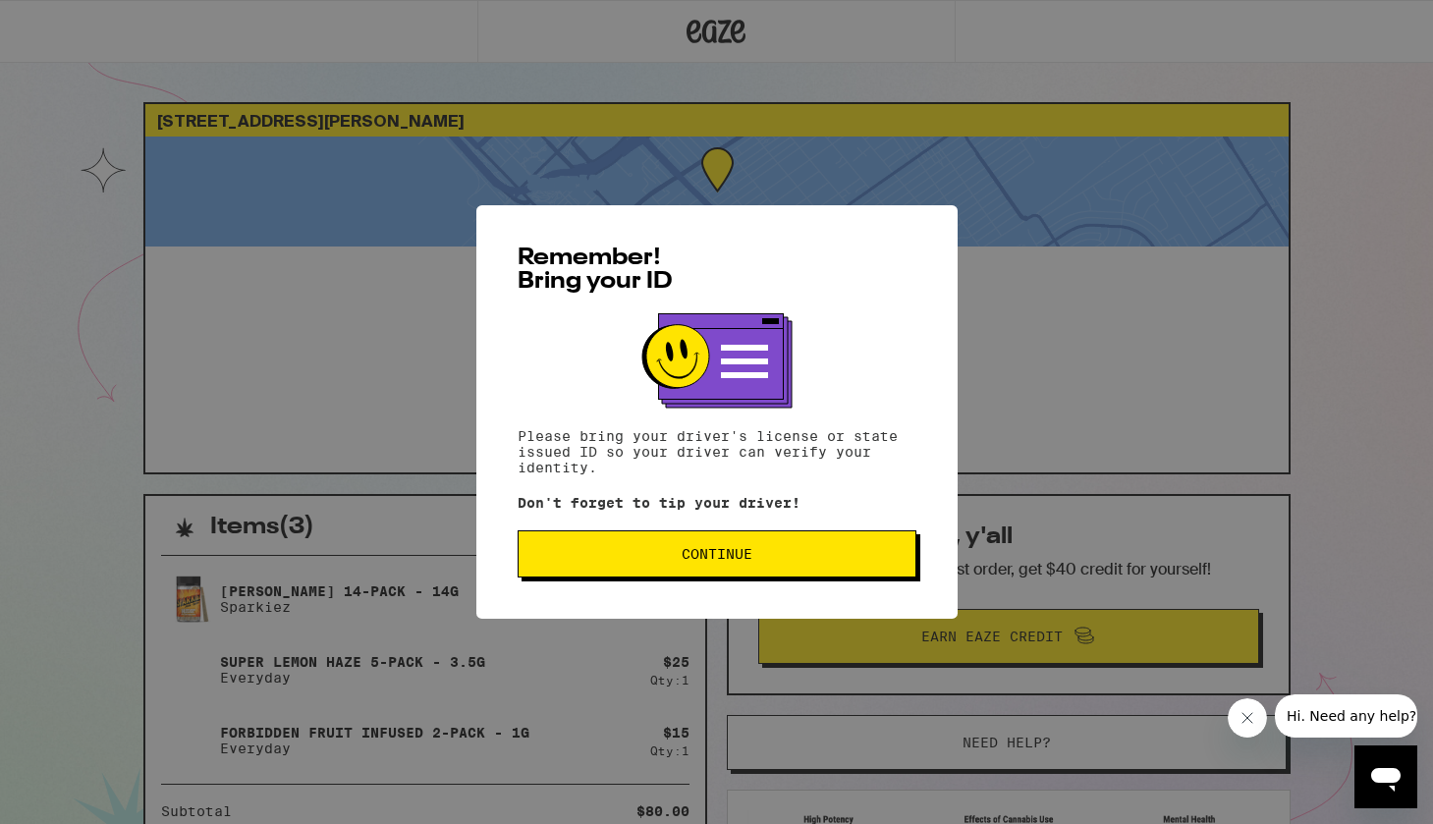
click at [755, 570] on button "Continue" at bounding box center [717, 553] width 399 height 47
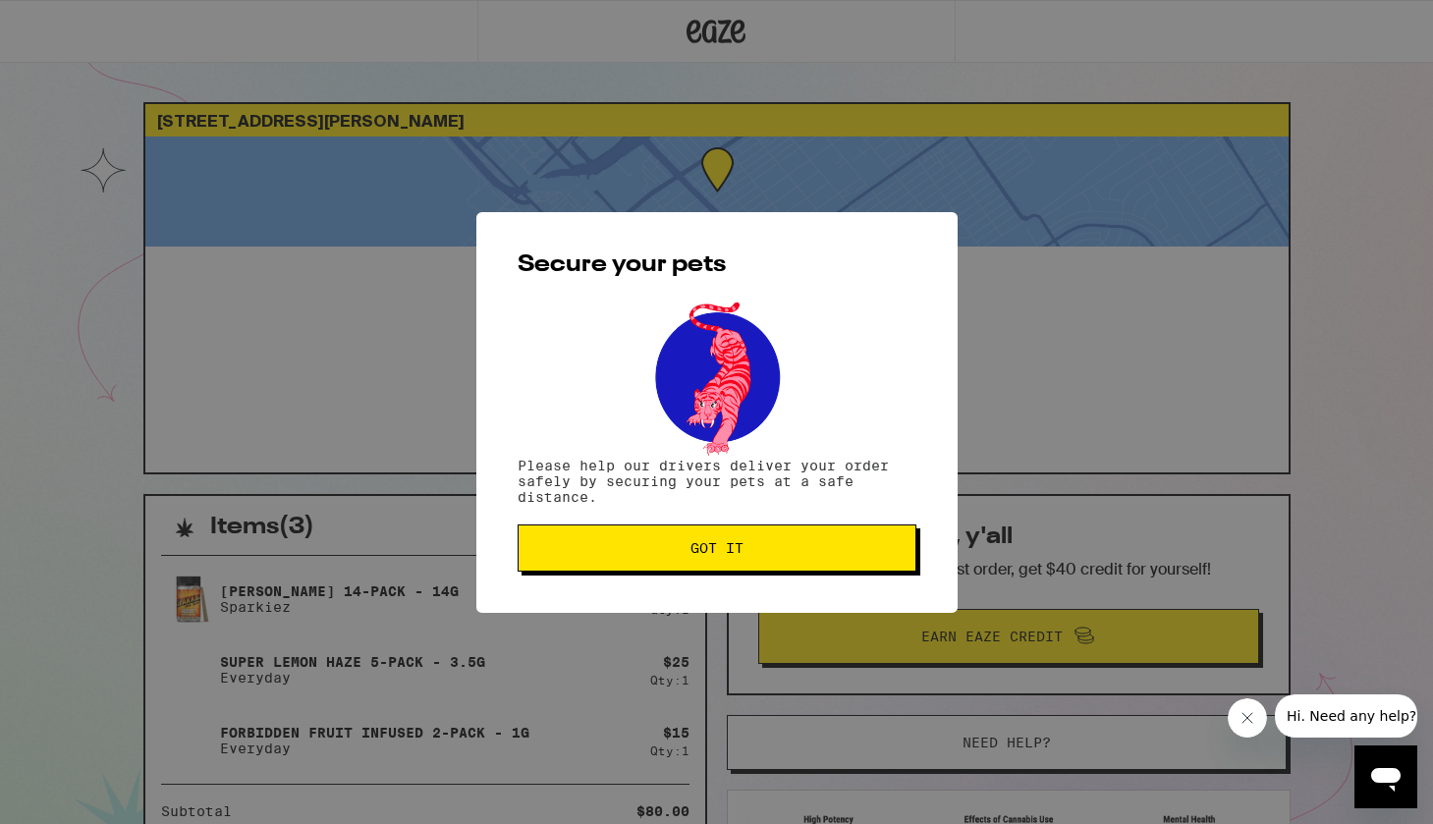
click at [717, 547] on span "Got it" at bounding box center [716, 548] width 53 height 14
